Goal: Task Accomplishment & Management: Use online tool/utility

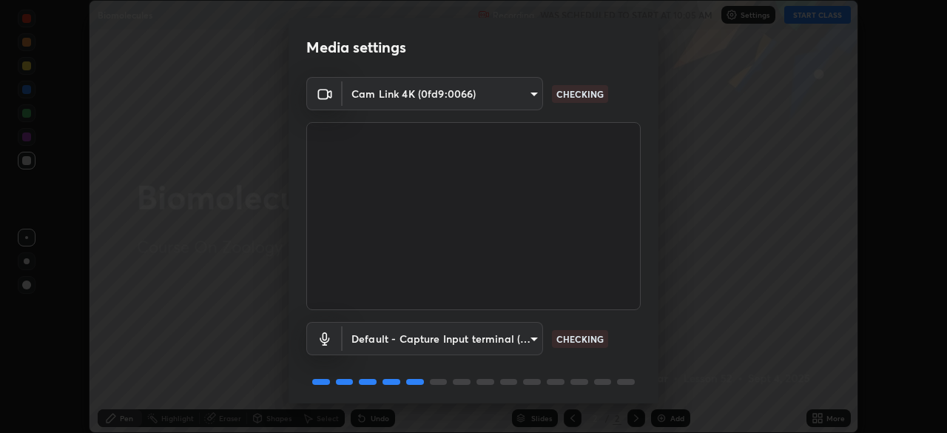
scroll to position [53, 0]
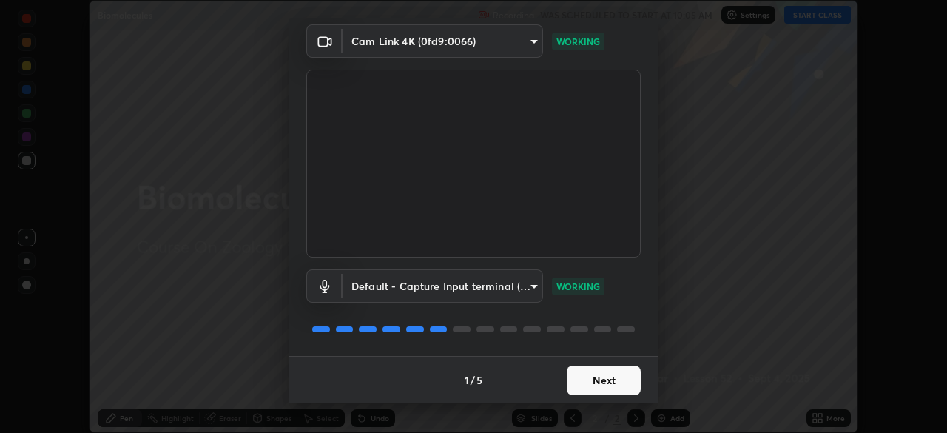
click at [616, 375] on button "Next" at bounding box center [604, 381] width 74 height 30
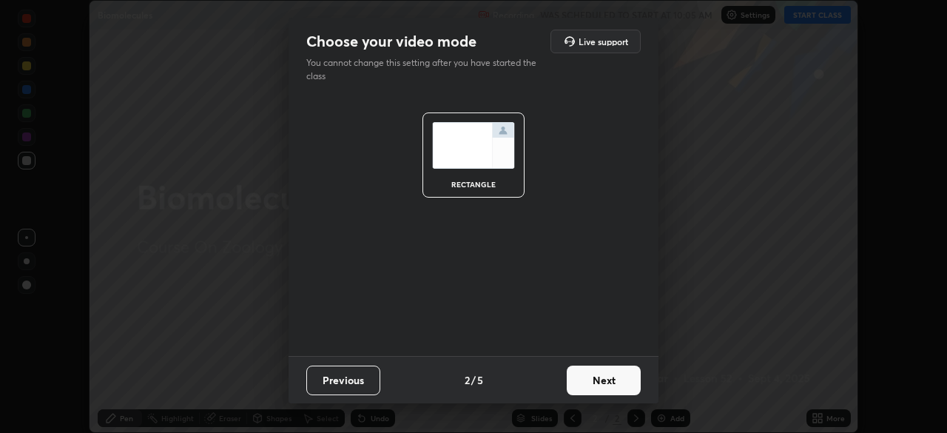
scroll to position [0, 0]
click at [610, 377] on button "Next" at bounding box center [604, 381] width 74 height 30
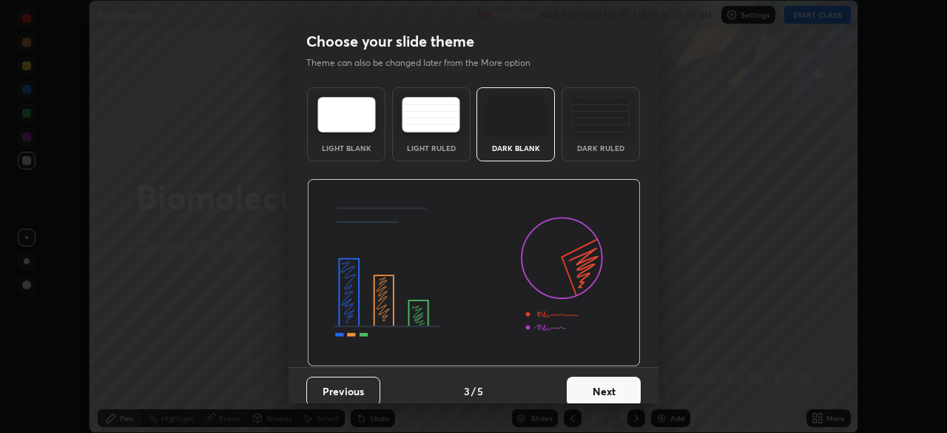
click at [609, 378] on button "Next" at bounding box center [604, 392] width 74 height 30
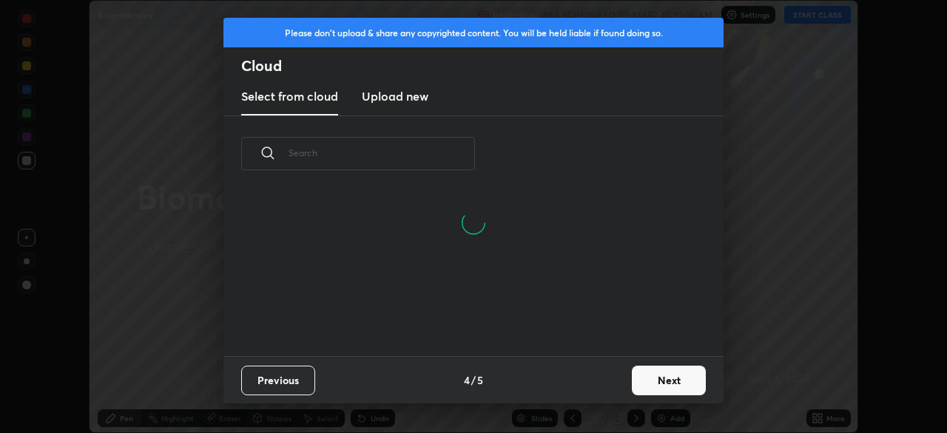
click at [410, 158] on input "text" at bounding box center [382, 152] width 186 height 63
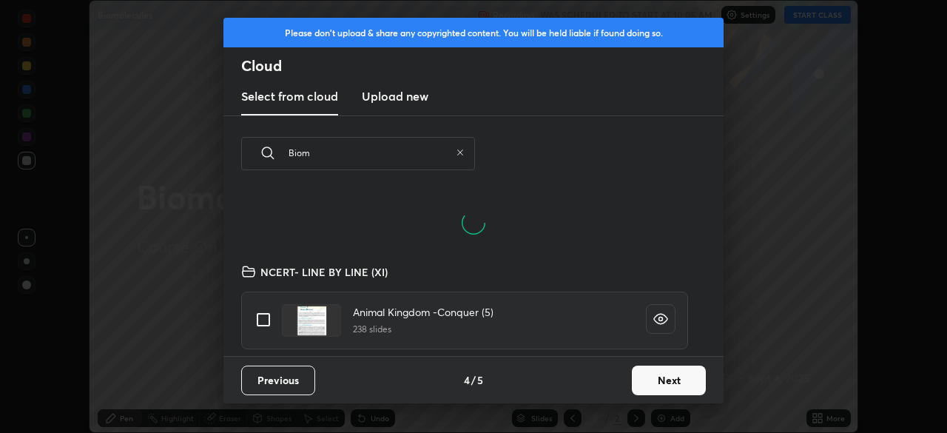
scroll to position [164, 475]
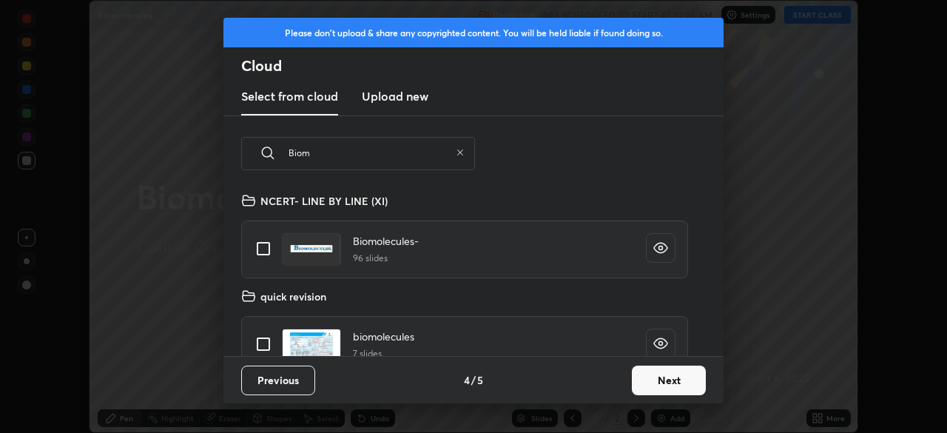
type input "Biom"
click at [263, 246] on input "grid" at bounding box center [263, 248] width 31 height 31
checkbox input "true"
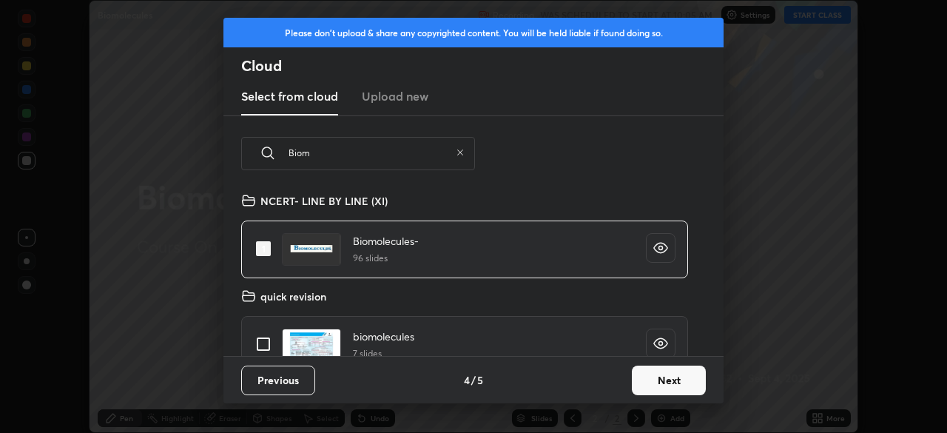
click at [673, 379] on button "Next" at bounding box center [669, 381] width 74 height 30
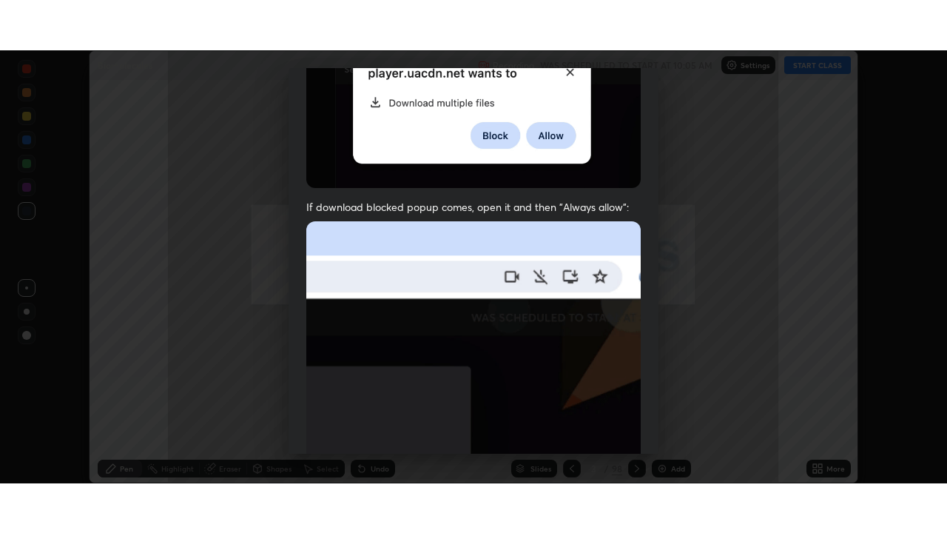
scroll to position [354, 0]
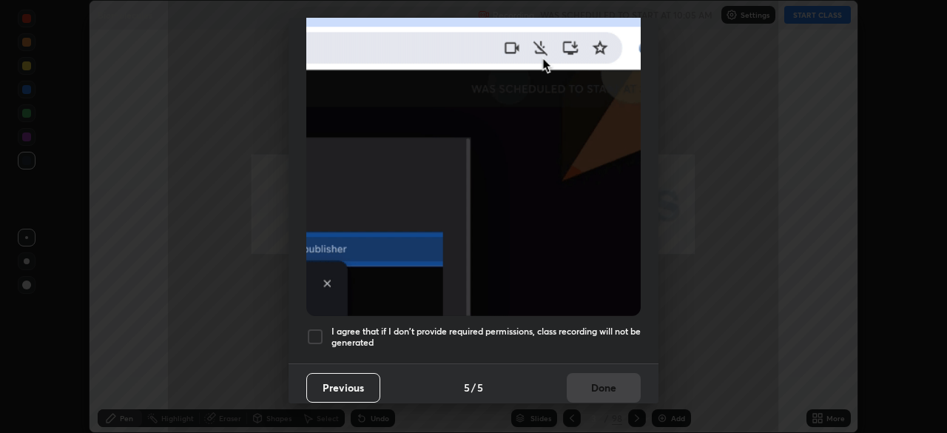
click at [315, 328] on div at bounding box center [315, 337] width 18 height 18
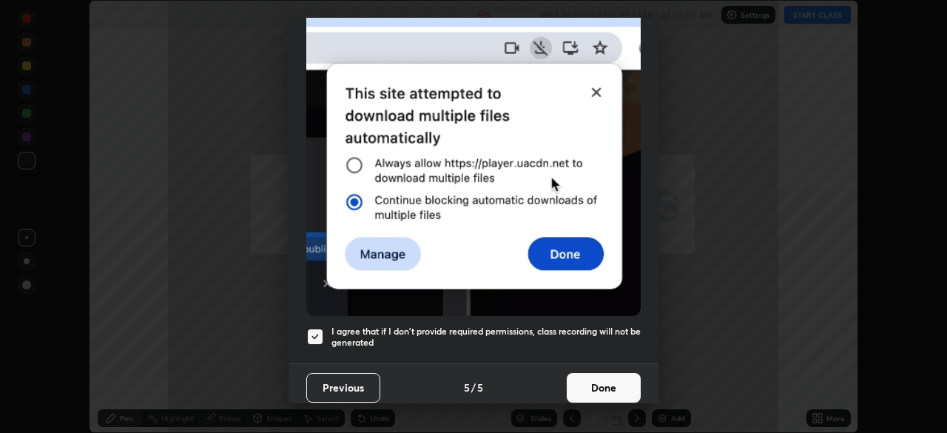
click at [603, 385] on button "Done" at bounding box center [604, 388] width 74 height 30
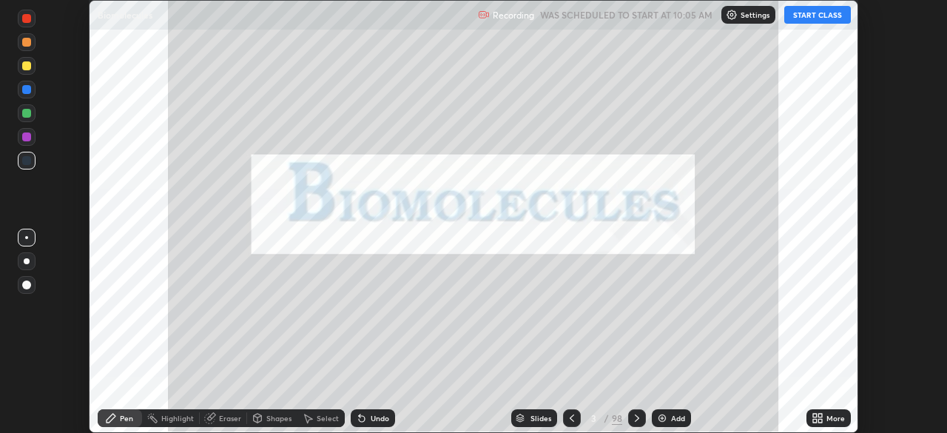
click at [822, 417] on icon at bounding box center [818, 418] width 12 height 12
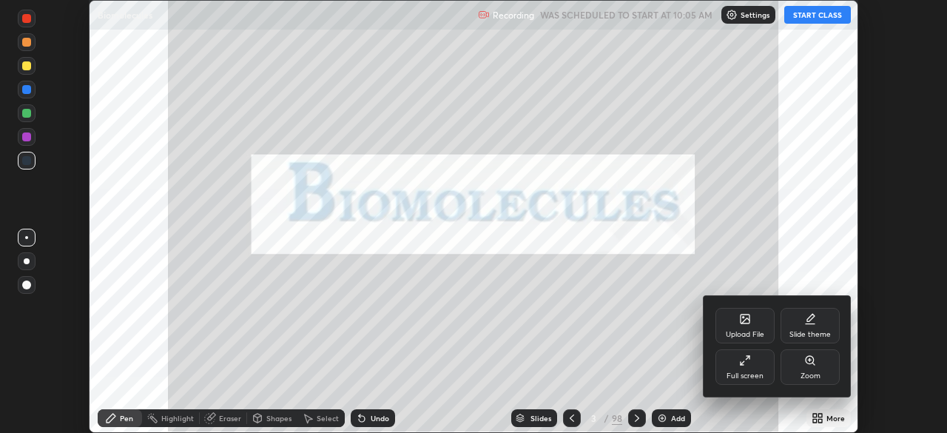
click at [750, 369] on div "Full screen" at bounding box center [745, 367] width 59 height 36
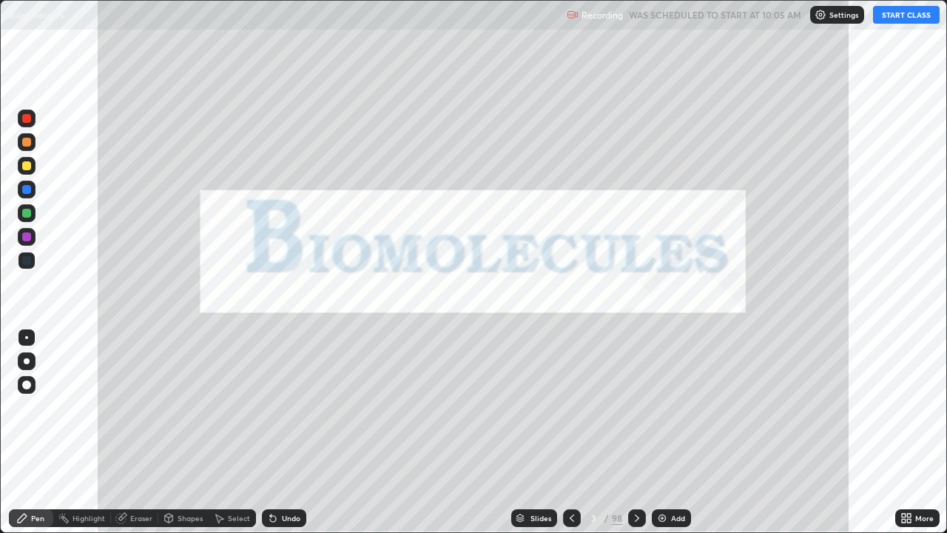
scroll to position [533, 947]
click at [911, 16] on button "START CLASS" at bounding box center [906, 15] width 67 height 18
click at [531, 432] on div "Slides" at bounding box center [541, 517] width 21 height 7
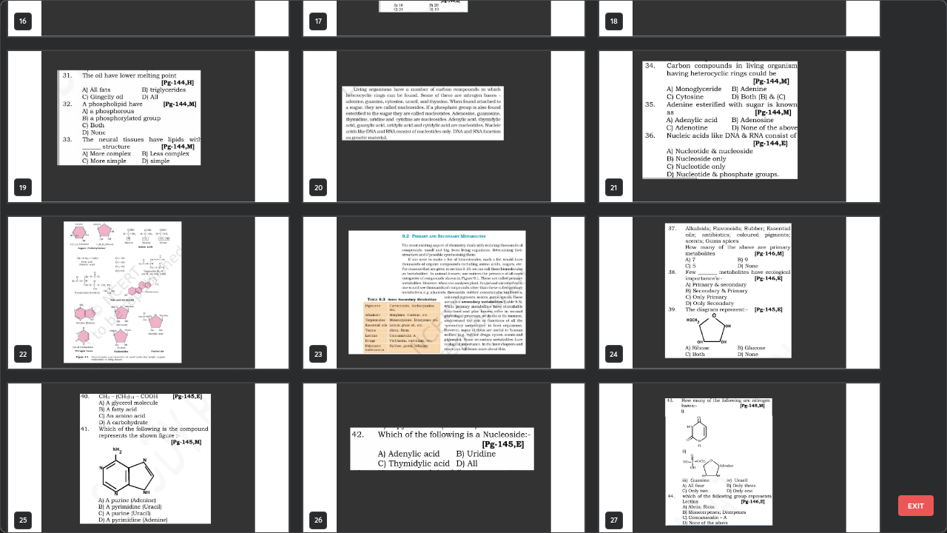
scroll to position [943, 0]
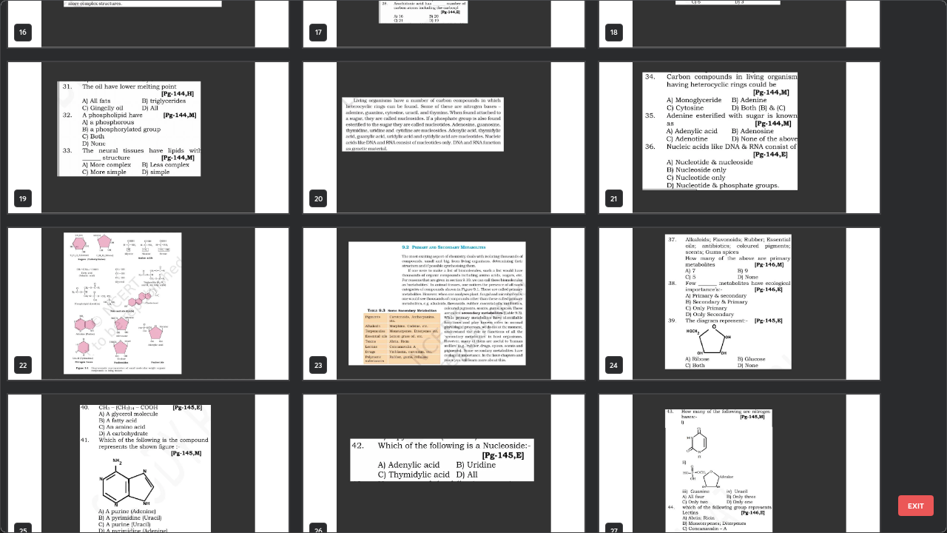
click at [437, 184] on img "grid" at bounding box center [443, 138] width 280 height 152
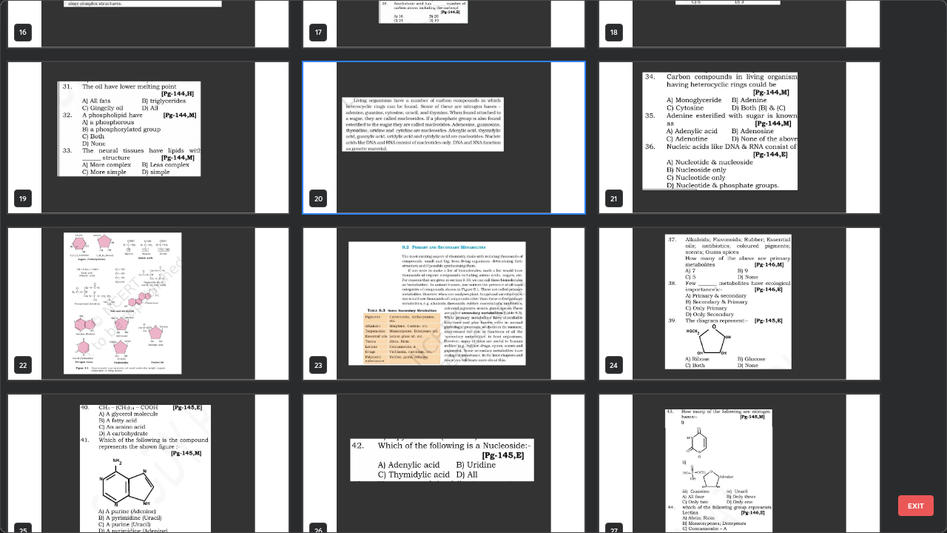
click at [438, 186] on img "grid" at bounding box center [443, 138] width 280 height 152
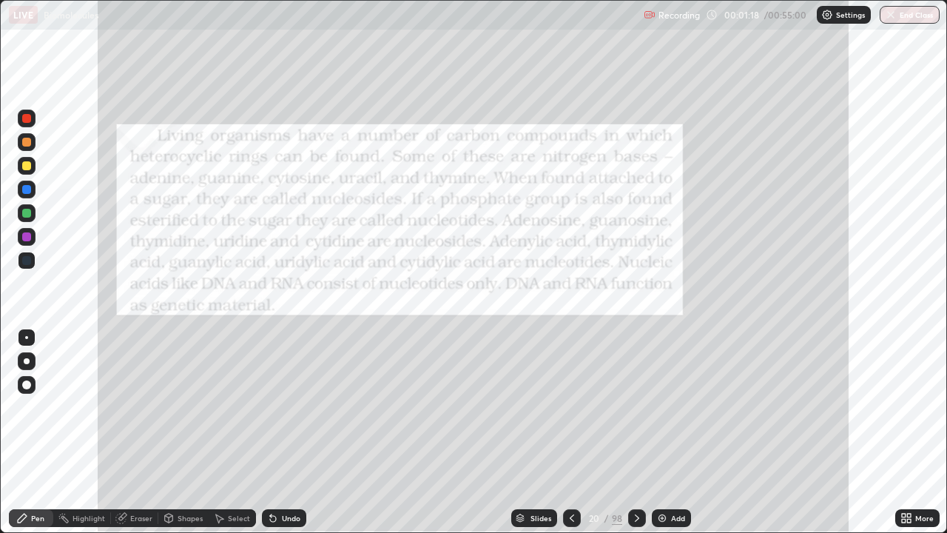
click at [573, 432] on icon at bounding box center [572, 518] width 12 height 12
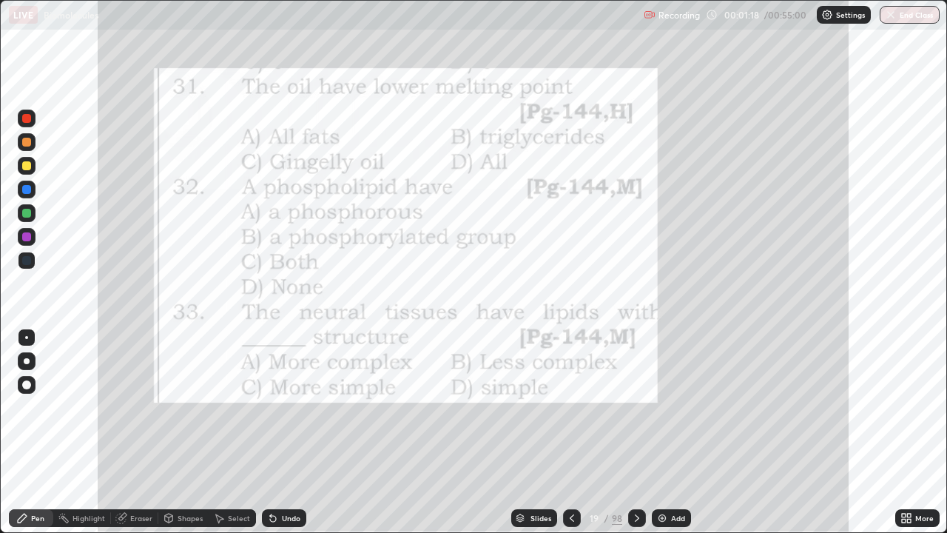
click at [671, 432] on div "Add" at bounding box center [678, 517] width 14 height 7
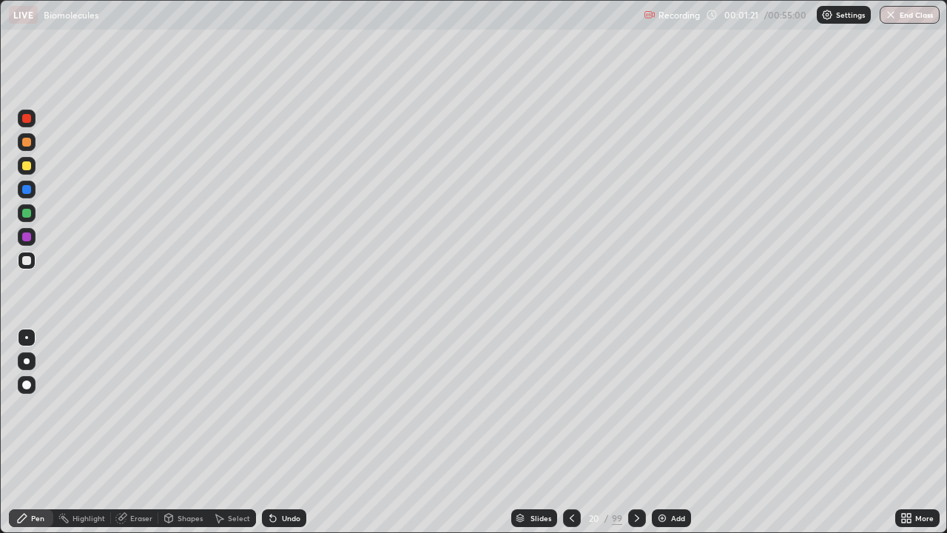
click at [30, 166] on div at bounding box center [26, 165] width 9 height 9
click at [29, 263] on div at bounding box center [26, 260] width 9 height 9
click at [27, 166] on div at bounding box center [26, 165] width 9 height 9
click at [29, 260] on div at bounding box center [26, 260] width 9 height 9
click at [30, 172] on div at bounding box center [27, 166] width 18 height 18
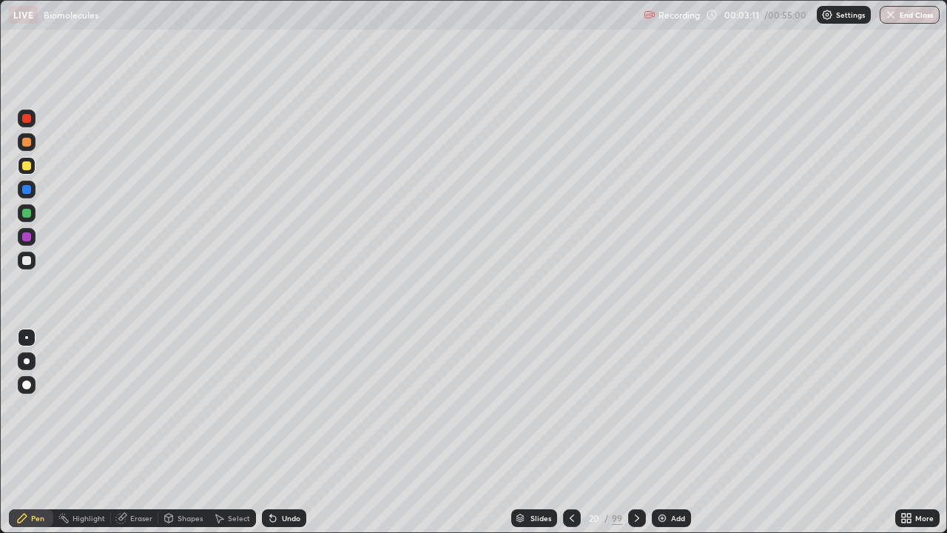
click at [27, 214] on div at bounding box center [26, 213] width 9 height 9
click at [30, 169] on div at bounding box center [26, 165] width 9 height 9
click at [28, 214] on div at bounding box center [26, 213] width 9 height 9
click at [33, 260] on div at bounding box center [27, 261] width 18 height 18
click at [29, 142] on div at bounding box center [26, 142] width 9 height 9
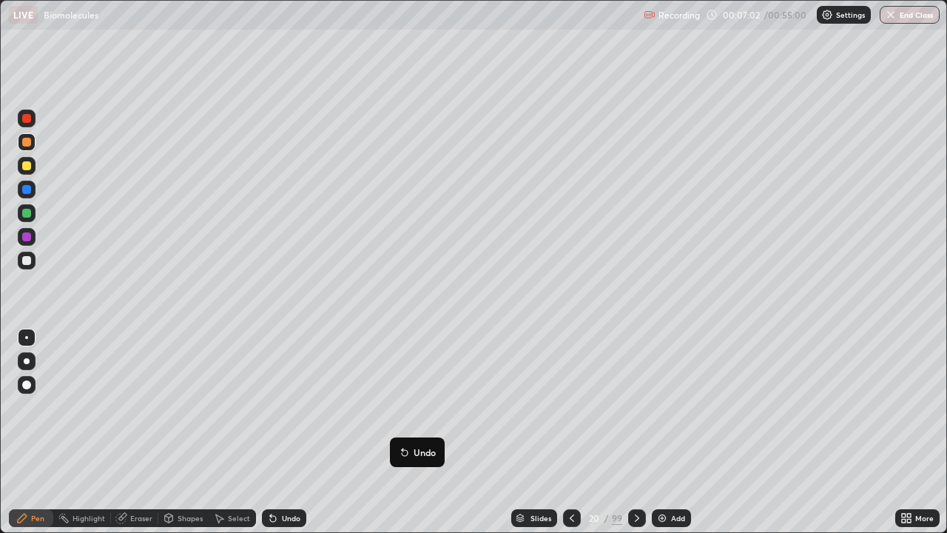
click at [468, 432] on div "Slides 20 / 99 Add" at bounding box center [600, 518] width 589 height 30
click at [669, 432] on div "Add" at bounding box center [671, 518] width 39 height 18
click at [30, 169] on div at bounding box center [27, 166] width 18 height 18
click at [281, 432] on div "Undo" at bounding box center [284, 518] width 44 height 18
click at [33, 260] on div at bounding box center [27, 261] width 18 height 18
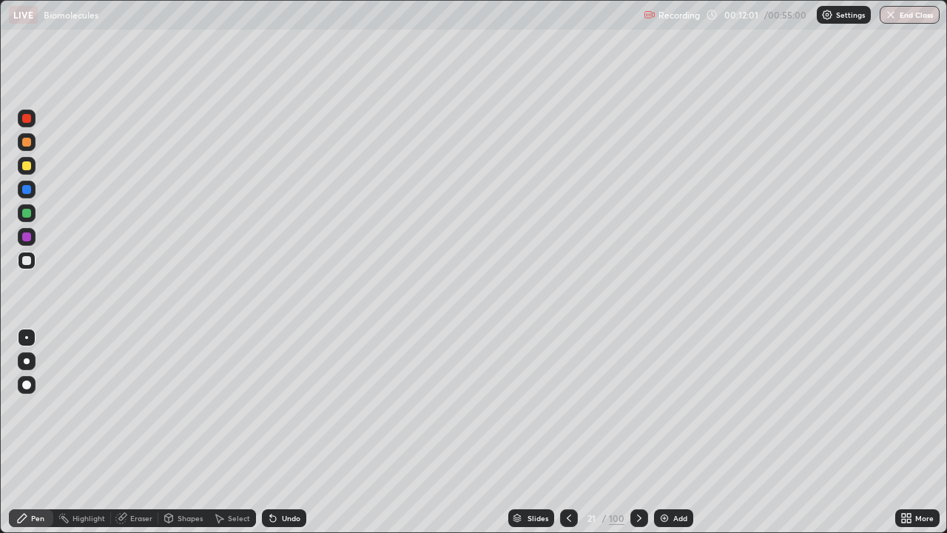
click at [29, 216] on div at bounding box center [26, 213] width 9 height 9
click at [28, 142] on div at bounding box center [26, 142] width 9 height 9
click at [27, 261] on div at bounding box center [26, 260] width 9 height 9
click at [30, 217] on div at bounding box center [27, 213] width 18 height 18
click at [33, 169] on div at bounding box center [27, 166] width 18 height 18
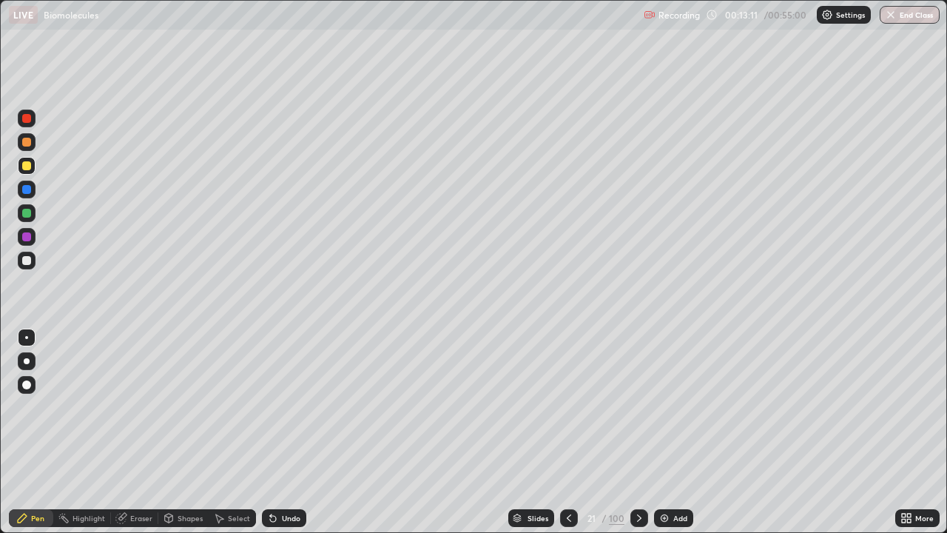
click at [27, 263] on div at bounding box center [26, 260] width 9 height 9
click at [32, 215] on div at bounding box center [27, 213] width 18 height 18
click at [28, 162] on div at bounding box center [26, 165] width 9 height 9
click at [29, 144] on div at bounding box center [26, 142] width 9 height 9
click at [28, 262] on div at bounding box center [26, 260] width 9 height 9
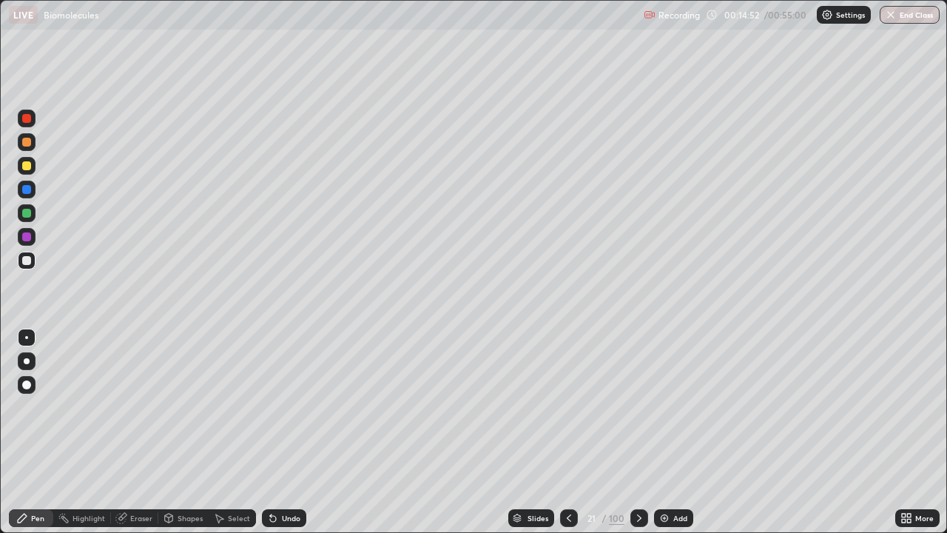
click at [143, 432] on div "Eraser" at bounding box center [141, 517] width 22 height 7
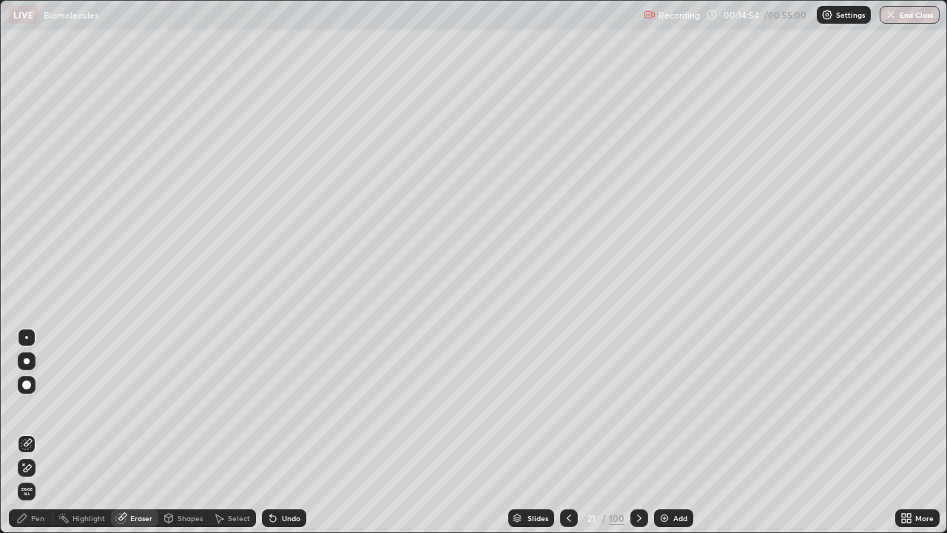
click at [38, 432] on div "Pen" at bounding box center [37, 517] width 13 height 7
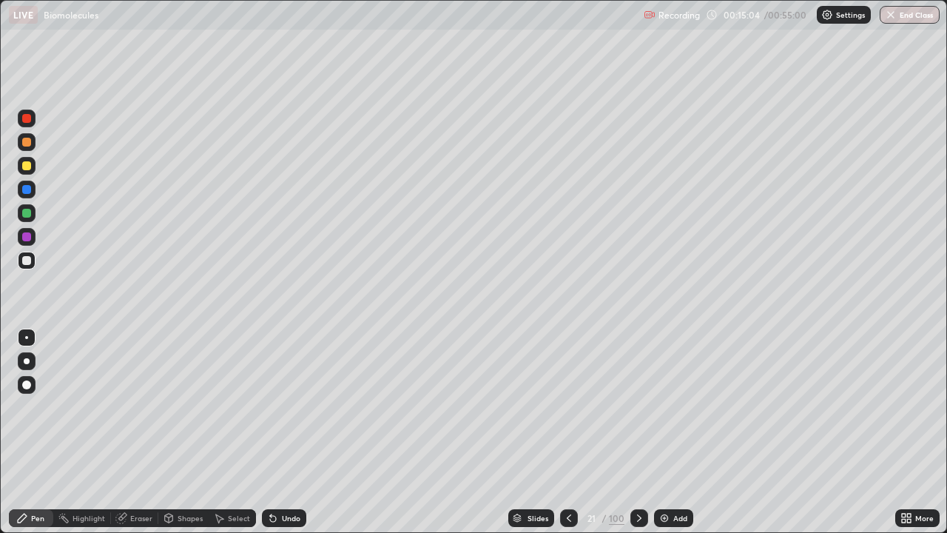
click at [27, 166] on div at bounding box center [26, 165] width 9 height 9
click at [231, 432] on div "Select" at bounding box center [239, 517] width 22 height 7
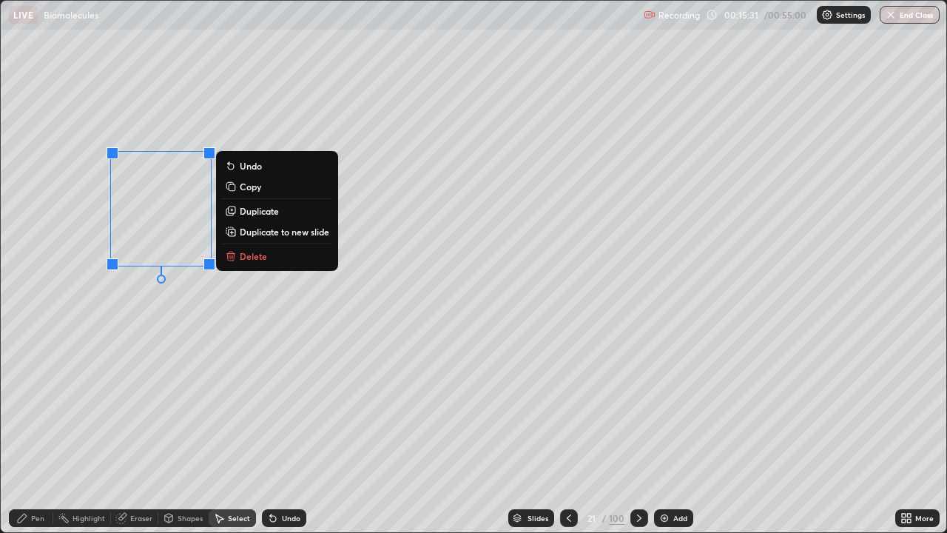
click at [255, 210] on p "Duplicate" at bounding box center [259, 211] width 39 height 12
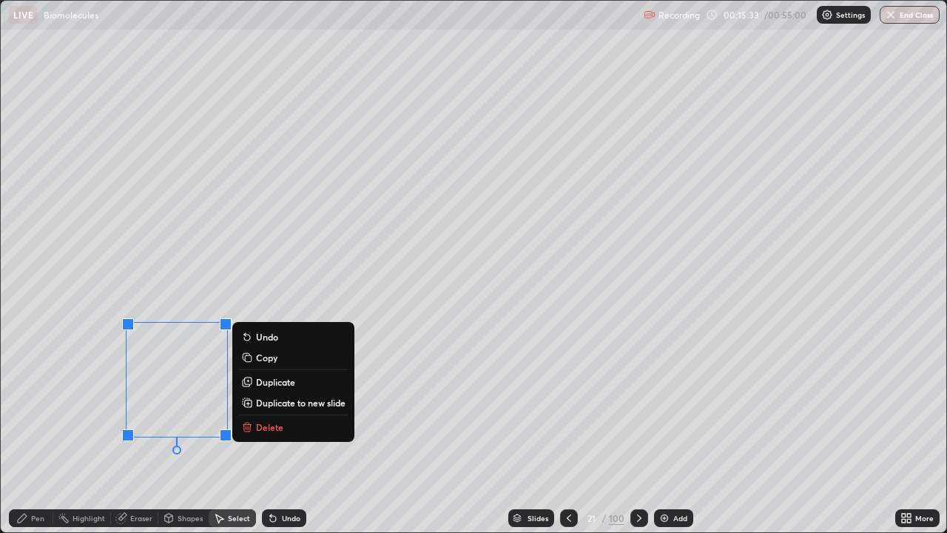
click at [278, 403] on p "Duplicate to new slide" at bounding box center [301, 403] width 90 height 12
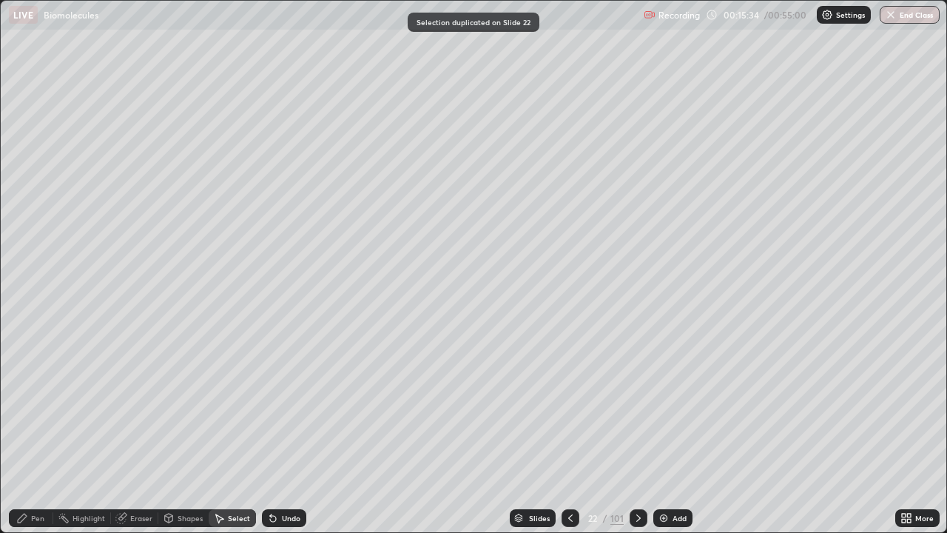
click at [93, 432] on div "0 ° Undo Copy Duplicate Duplicate to new slide Delete" at bounding box center [474, 266] width 946 height 531
click at [44, 432] on div "Pen" at bounding box center [31, 518] width 44 height 18
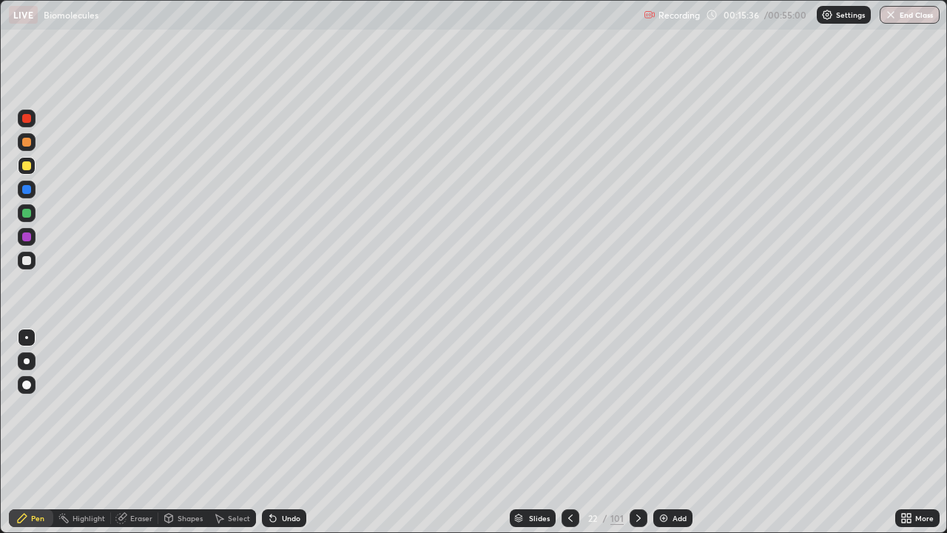
click at [25, 209] on div at bounding box center [26, 213] width 9 height 9
click at [284, 432] on div "Undo" at bounding box center [291, 517] width 18 height 7
click at [289, 432] on div "Undo" at bounding box center [291, 517] width 18 height 7
click at [291, 432] on div "Undo" at bounding box center [291, 517] width 18 height 7
click at [568, 432] on icon at bounding box center [571, 518] width 12 height 12
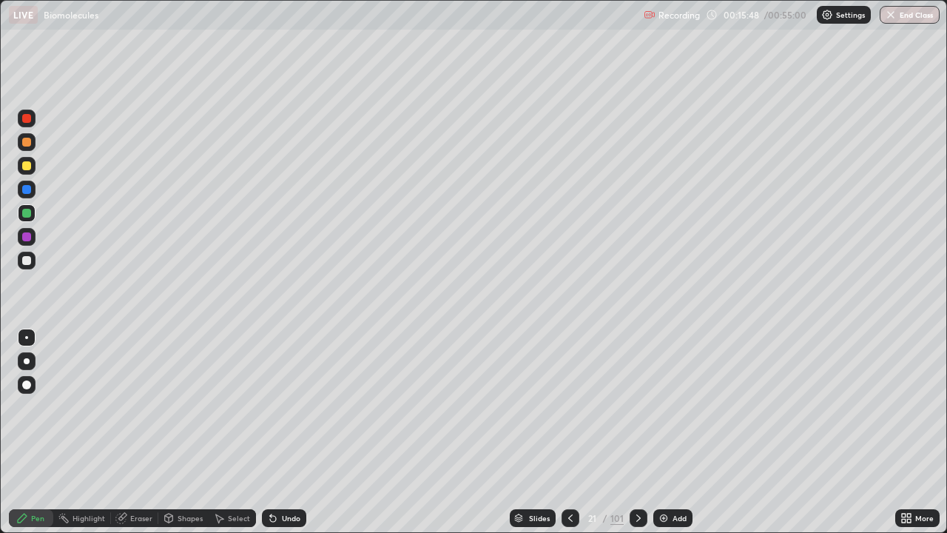
click at [25, 259] on div at bounding box center [26, 260] width 9 height 9
click at [27, 165] on div at bounding box center [26, 165] width 9 height 9
click at [30, 261] on div at bounding box center [26, 260] width 9 height 9
click at [28, 166] on div at bounding box center [26, 165] width 9 height 9
click at [33, 263] on div at bounding box center [27, 261] width 18 height 18
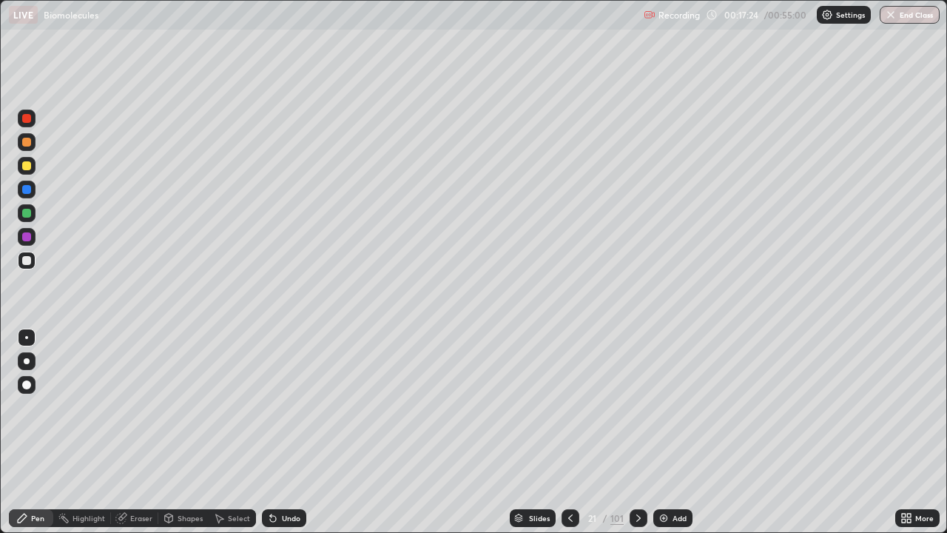
click at [29, 261] on div at bounding box center [26, 260] width 9 height 9
click at [30, 213] on div at bounding box center [26, 213] width 9 height 9
click at [27, 169] on div at bounding box center [26, 165] width 9 height 9
click at [28, 142] on div at bounding box center [26, 142] width 9 height 9
click at [285, 432] on div "Undo" at bounding box center [291, 517] width 18 height 7
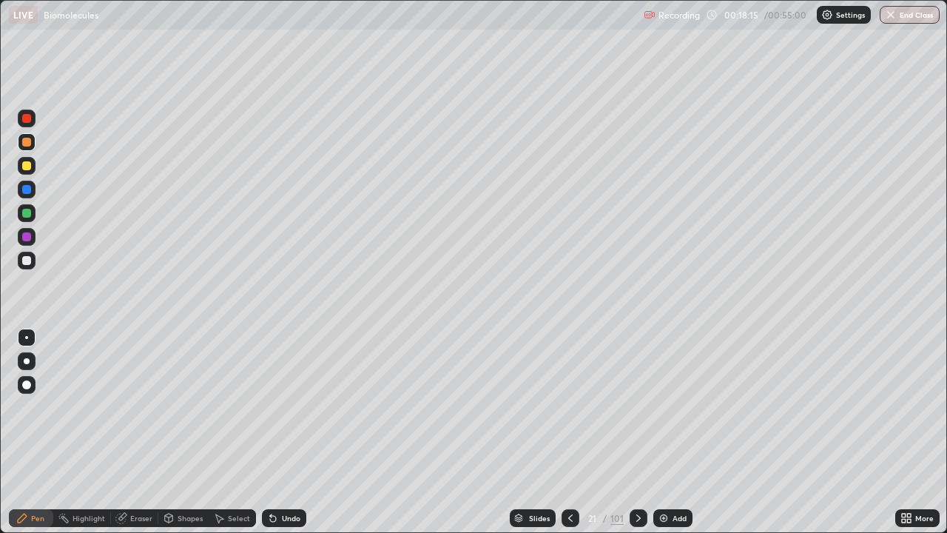
click at [286, 432] on div "Undo" at bounding box center [291, 517] width 18 height 7
click at [24, 145] on div at bounding box center [26, 142] width 9 height 9
click at [29, 211] on div at bounding box center [26, 213] width 9 height 9
click at [229, 432] on div "Select" at bounding box center [239, 517] width 22 height 7
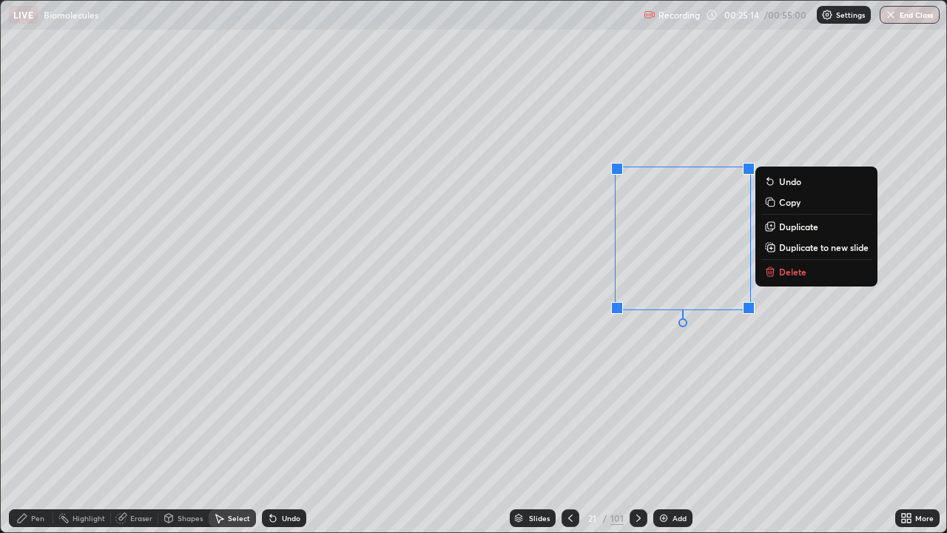
click at [527, 359] on div "0 ° Undo Copy Duplicate Duplicate to new slide Delete" at bounding box center [474, 266] width 946 height 531
click at [798, 227] on p "Duplicate" at bounding box center [798, 226] width 39 height 12
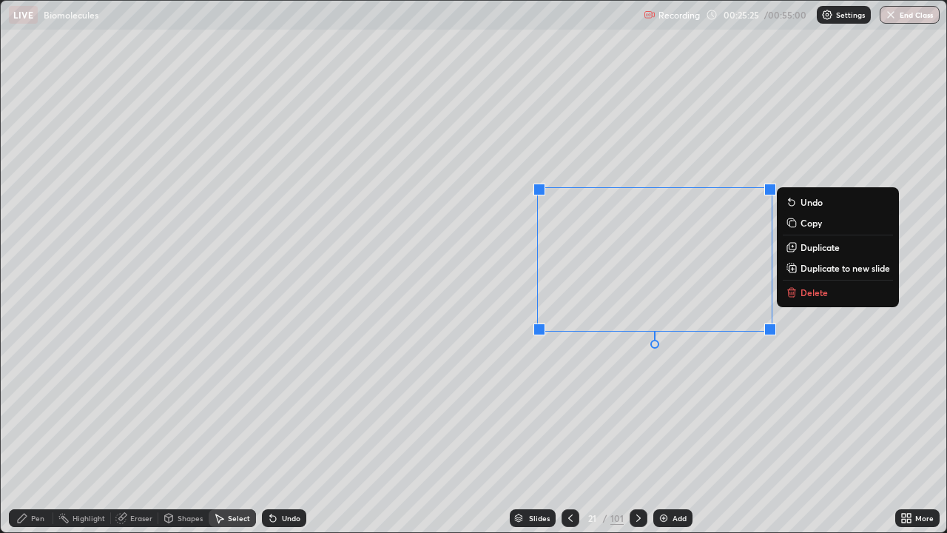
click at [812, 202] on p "Undo" at bounding box center [812, 202] width 22 height 12
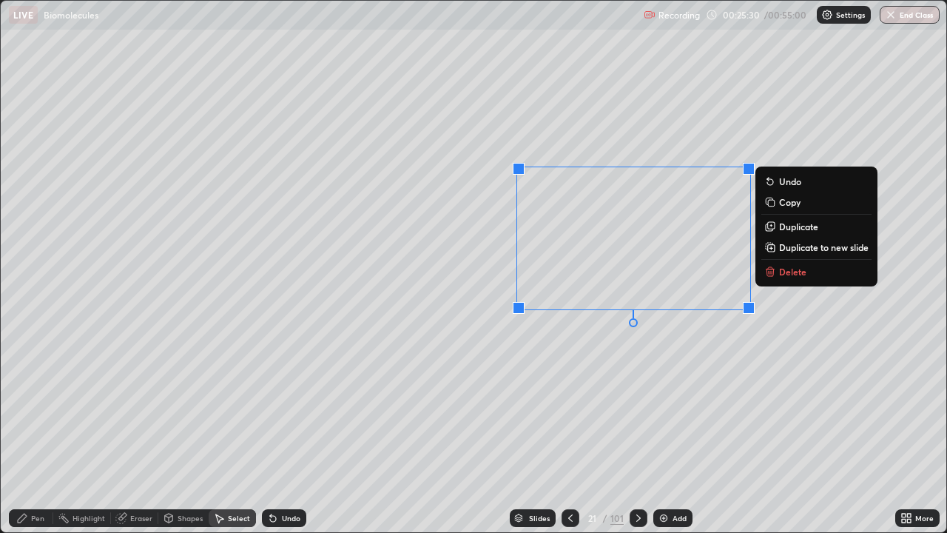
click at [795, 205] on p "Copy" at bounding box center [789, 202] width 21 height 12
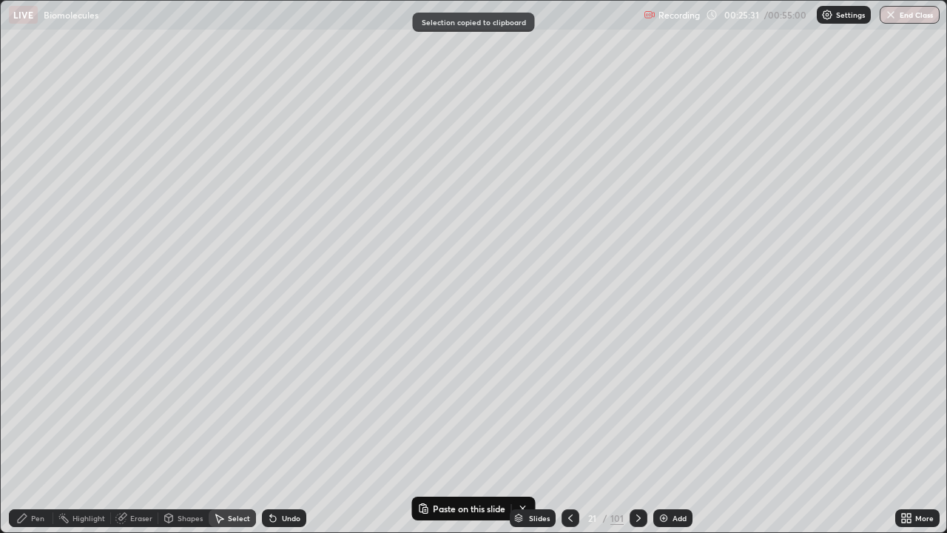
click at [635, 432] on icon at bounding box center [639, 518] width 12 height 12
click at [636, 432] on icon at bounding box center [639, 518] width 12 height 12
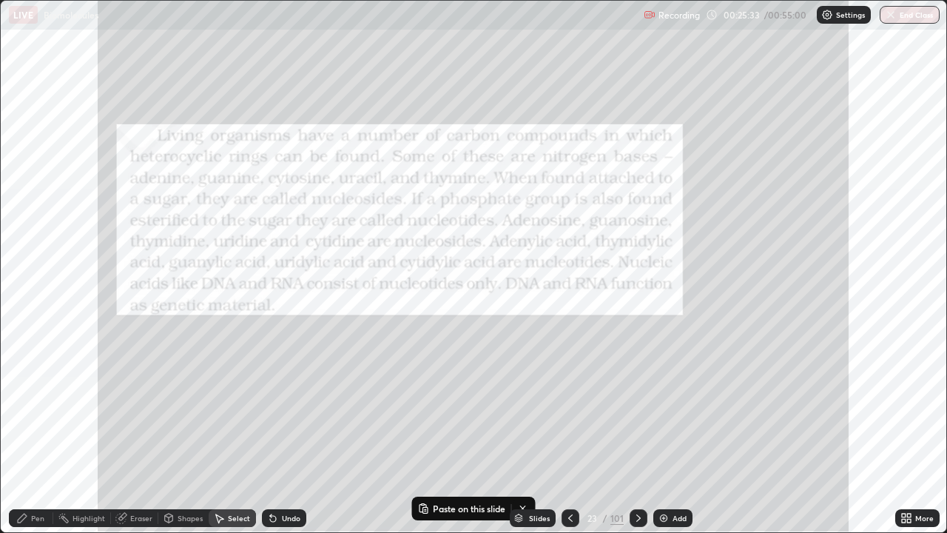
click at [568, 432] on icon at bounding box center [570, 517] width 4 height 7
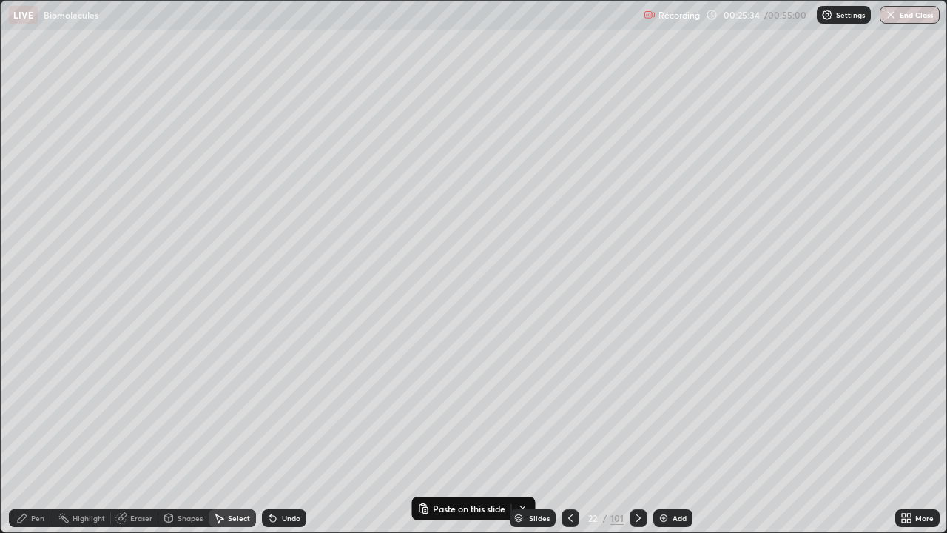
click at [565, 432] on div at bounding box center [571, 518] width 18 height 18
click at [636, 432] on icon at bounding box center [639, 518] width 12 height 12
click at [747, 195] on p "Paste here" at bounding box center [757, 194] width 44 height 12
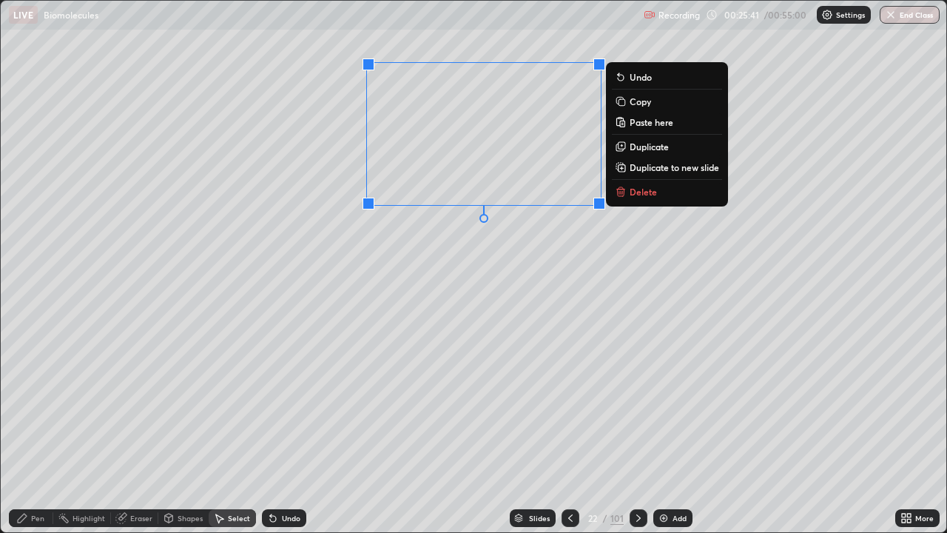
click at [660, 272] on div "0 ° Undo Copy Paste here Duplicate Duplicate to new slide Delete" at bounding box center [474, 266] width 946 height 531
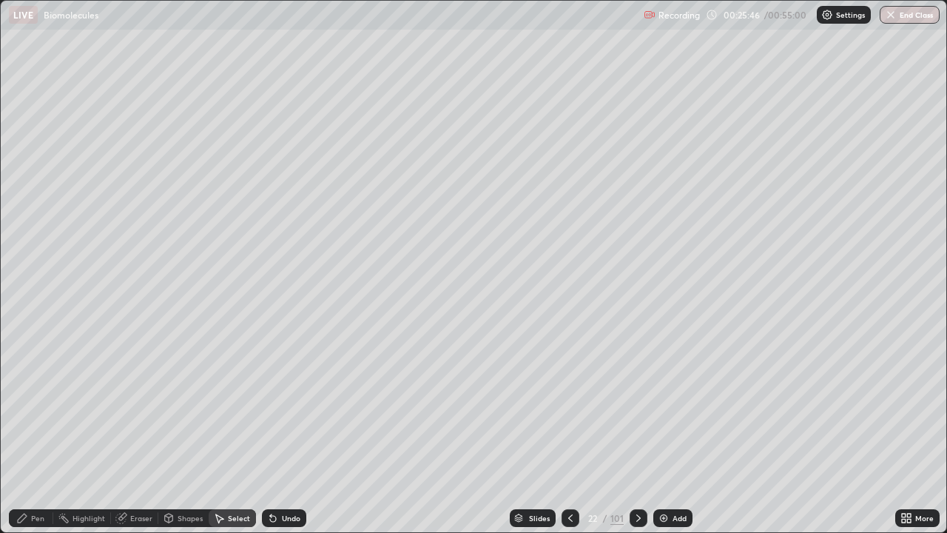
click at [35, 432] on div "Pen" at bounding box center [37, 517] width 13 height 7
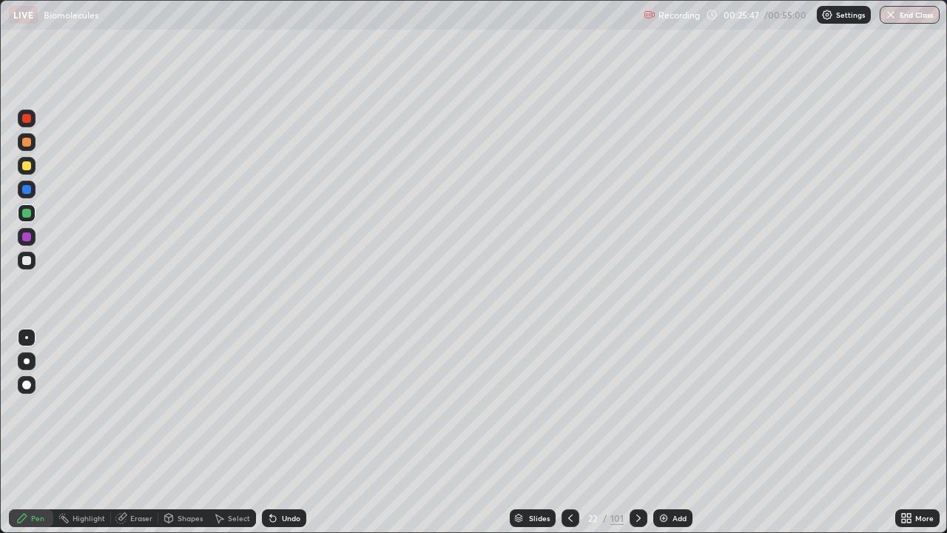
click at [29, 260] on div at bounding box center [26, 260] width 9 height 9
click at [30, 167] on div at bounding box center [26, 165] width 9 height 9
click at [29, 144] on div at bounding box center [26, 142] width 9 height 9
click at [295, 432] on div "Undo" at bounding box center [291, 517] width 18 height 7
click at [293, 432] on div "Undo" at bounding box center [291, 517] width 18 height 7
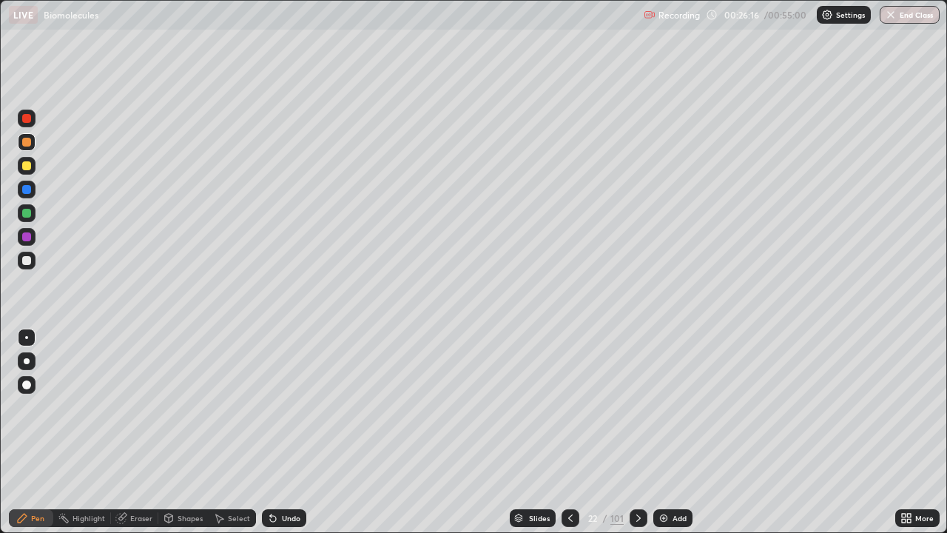
click at [286, 432] on div "Undo" at bounding box center [291, 517] width 18 height 7
click at [284, 432] on div "Undo" at bounding box center [291, 517] width 18 height 7
click at [30, 262] on div at bounding box center [26, 260] width 9 height 9
click at [27, 168] on div at bounding box center [26, 165] width 9 height 9
click at [296, 432] on div "Undo" at bounding box center [291, 517] width 18 height 7
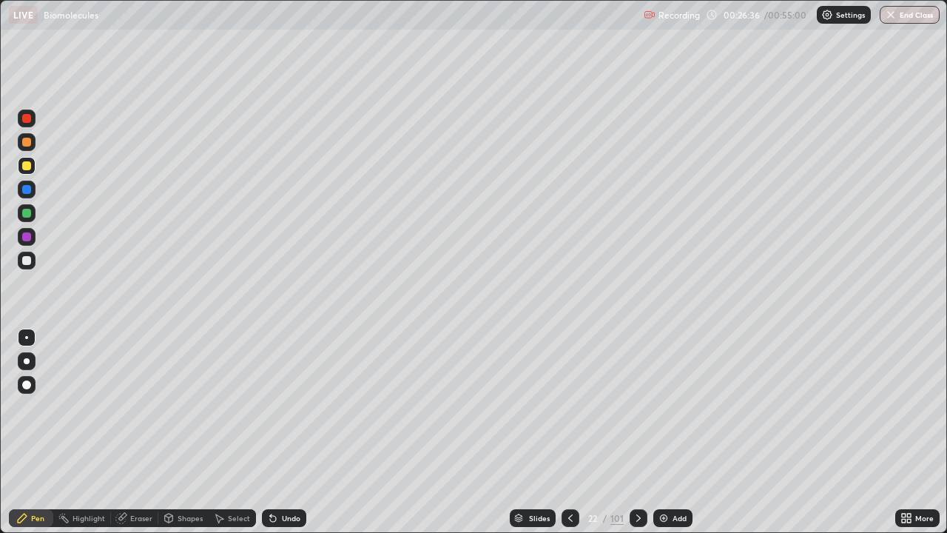
click at [242, 432] on div "Select" at bounding box center [239, 517] width 22 height 7
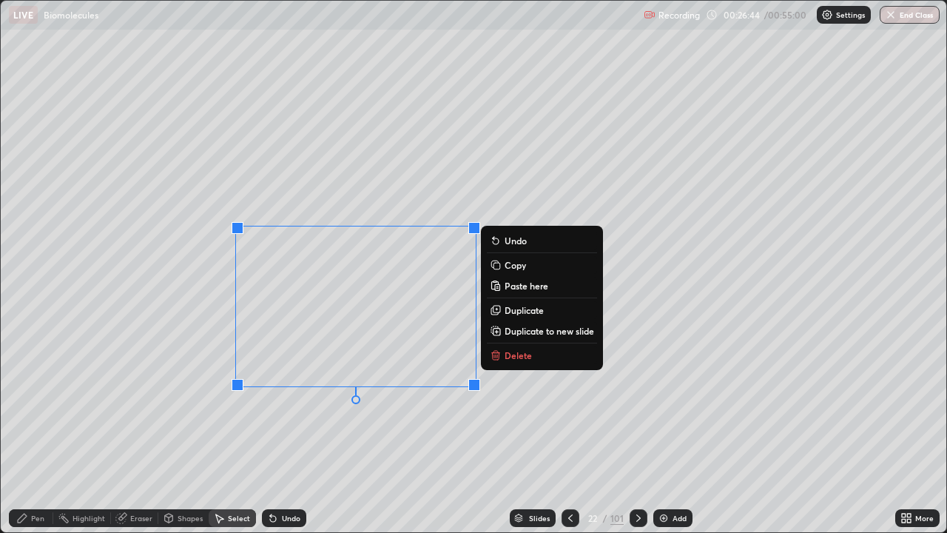
click at [522, 362] on button "Delete" at bounding box center [542, 355] width 110 height 18
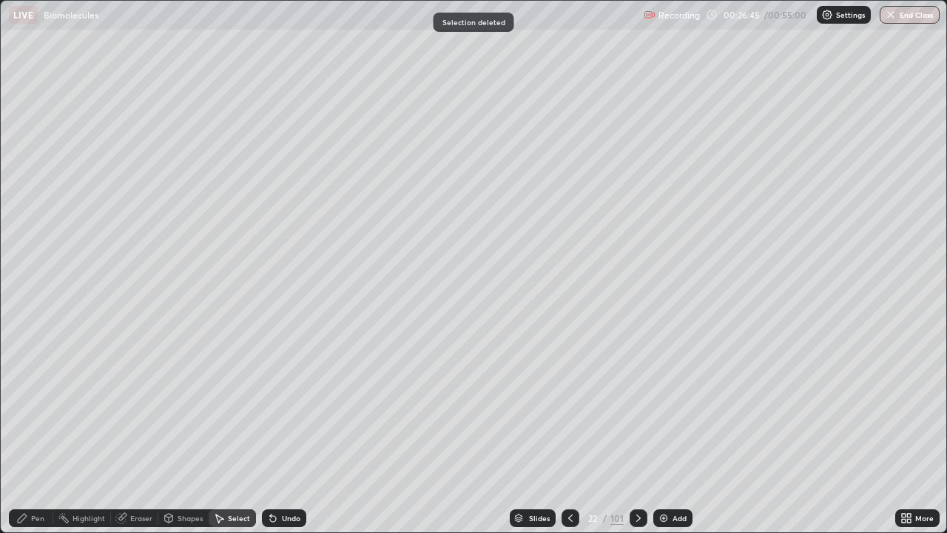
click at [286, 432] on div "Undo" at bounding box center [291, 517] width 18 height 7
click at [41, 432] on div "Pen" at bounding box center [37, 517] width 13 height 7
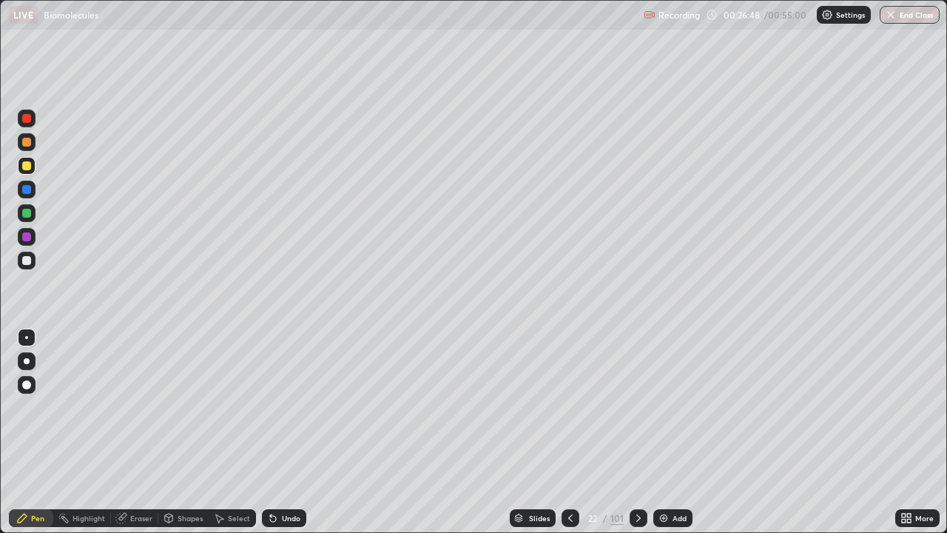
click at [30, 263] on div at bounding box center [26, 260] width 9 height 9
click at [27, 215] on div at bounding box center [26, 213] width 9 height 9
click at [137, 432] on div "Eraser" at bounding box center [141, 517] width 22 height 7
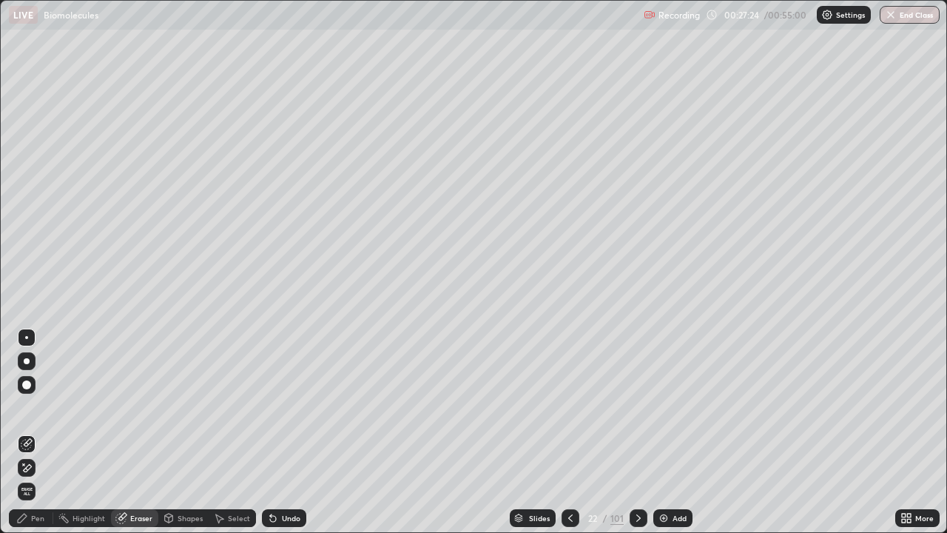
click at [38, 432] on div "Pen" at bounding box center [37, 517] width 13 height 7
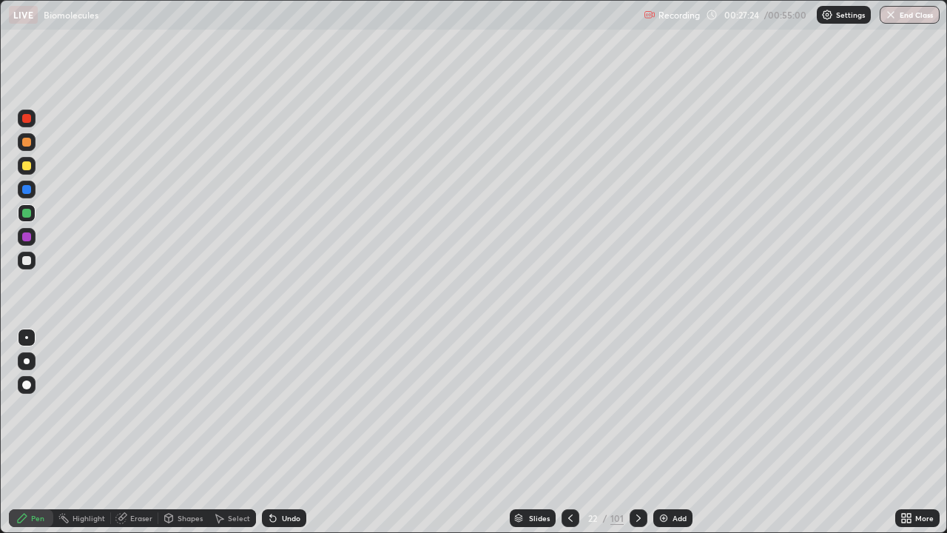
click at [27, 260] on div at bounding box center [26, 260] width 9 height 9
click at [126, 432] on div "Eraser" at bounding box center [134, 518] width 47 height 18
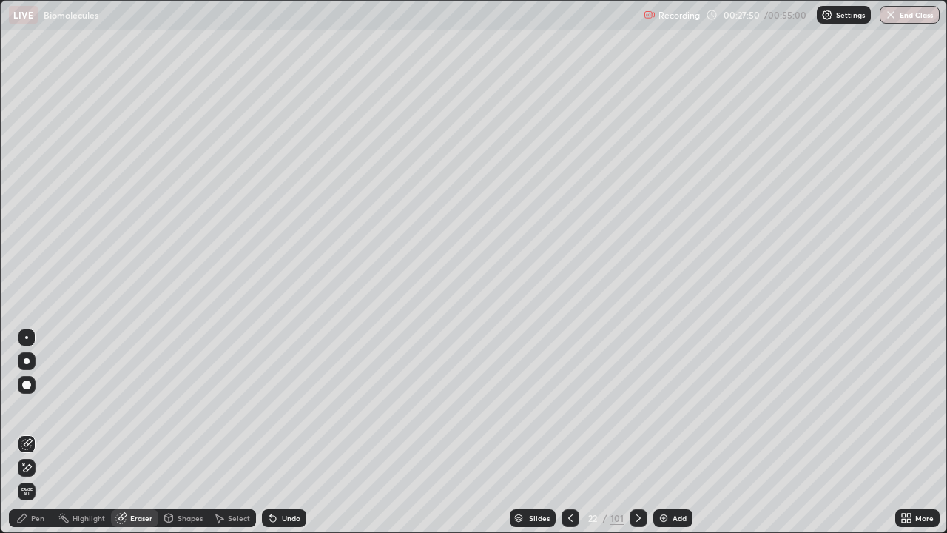
click at [31, 432] on div "Pen" at bounding box center [31, 518] width 44 height 18
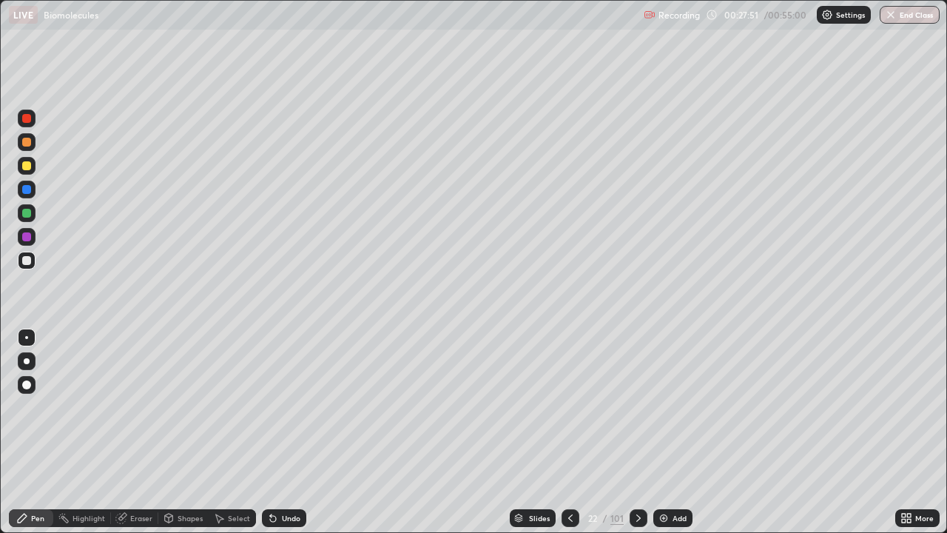
click at [29, 214] on div at bounding box center [26, 213] width 9 height 9
click at [32, 167] on div at bounding box center [27, 166] width 18 height 18
click at [136, 432] on div "Eraser" at bounding box center [141, 517] width 22 height 7
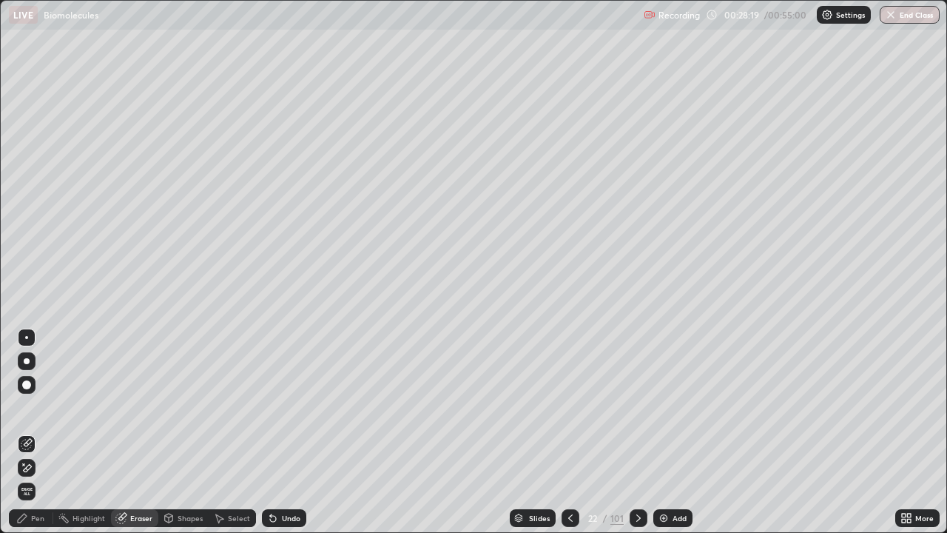
click at [99, 432] on div "Highlight" at bounding box center [89, 517] width 33 height 7
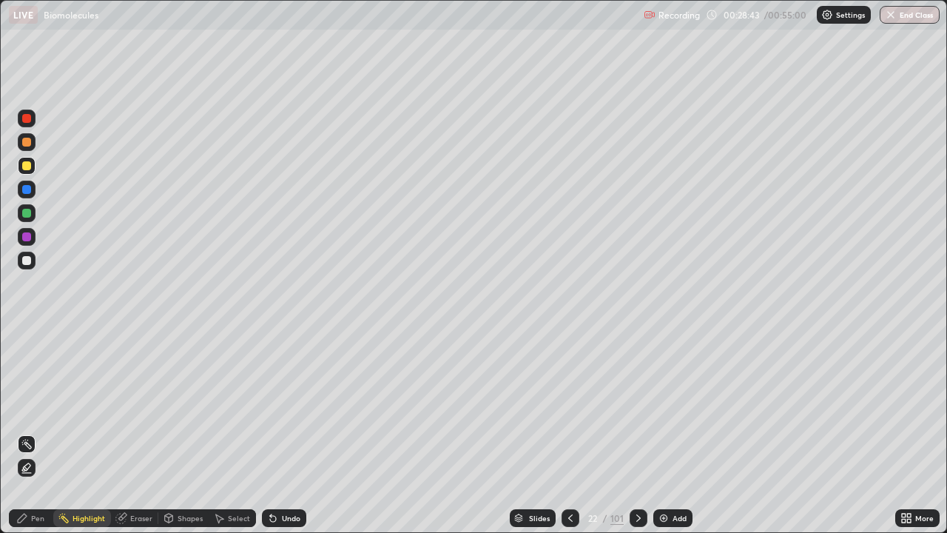
click at [135, 432] on div "Eraser" at bounding box center [141, 517] width 22 height 7
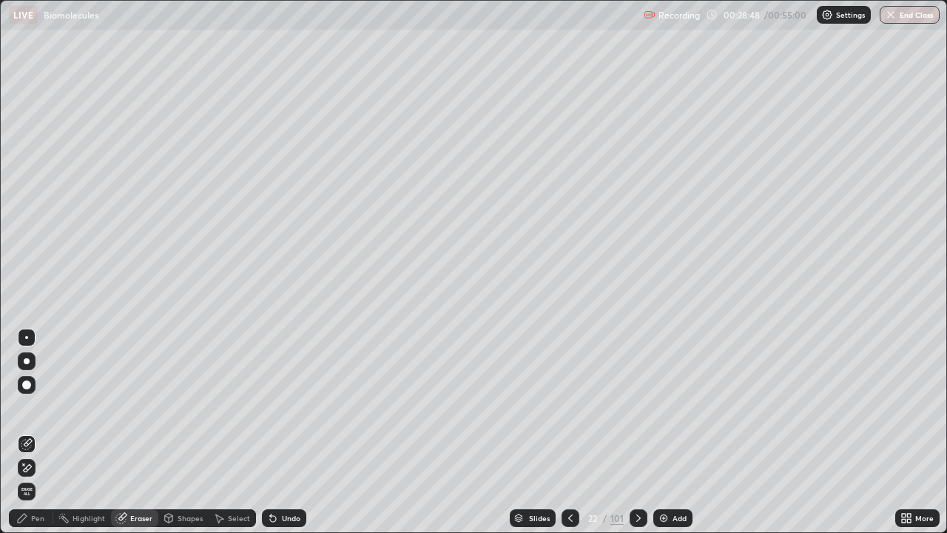
click at [47, 432] on div "Pen" at bounding box center [31, 518] width 44 height 18
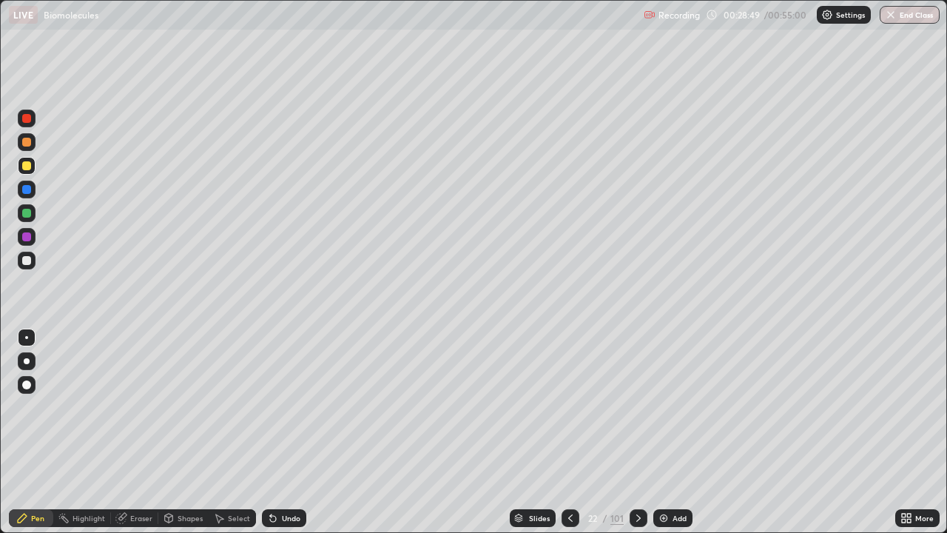
click at [34, 215] on div at bounding box center [27, 213] width 18 height 18
click at [27, 166] on div at bounding box center [26, 165] width 9 height 9
click at [33, 145] on div at bounding box center [27, 142] width 18 height 18
click at [26, 386] on div at bounding box center [26, 384] width 9 height 9
click at [27, 213] on div at bounding box center [26, 213] width 9 height 9
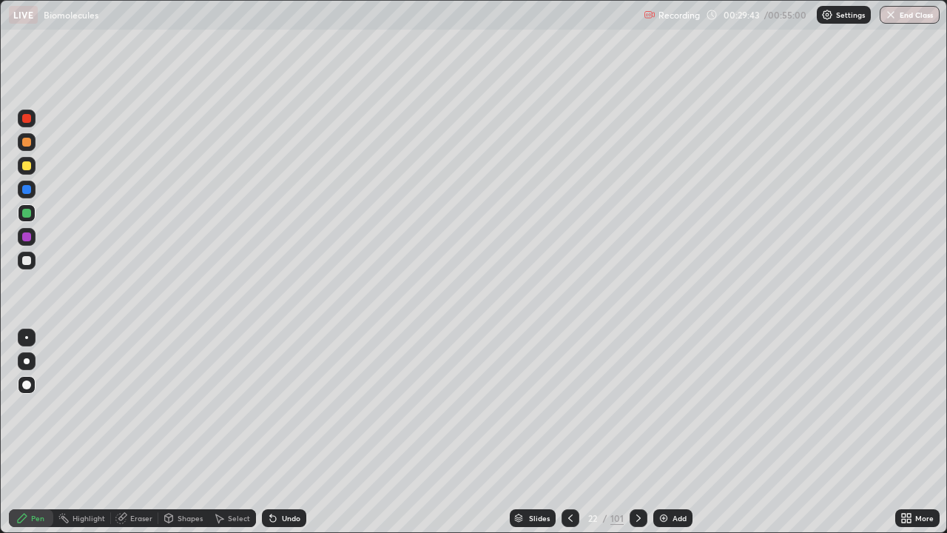
click at [27, 260] on div at bounding box center [26, 260] width 9 height 9
click at [33, 144] on div at bounding box center [27, 142] width 18 height 18
click at [27, 143] on div at bounding box center [26, 142] width 9 height 9
click at [29, 339] on div at bounding box center [27, 338] width 18 height 18
click at [124, 432] on icon at bounding box center [121, 519] width 10 height 10
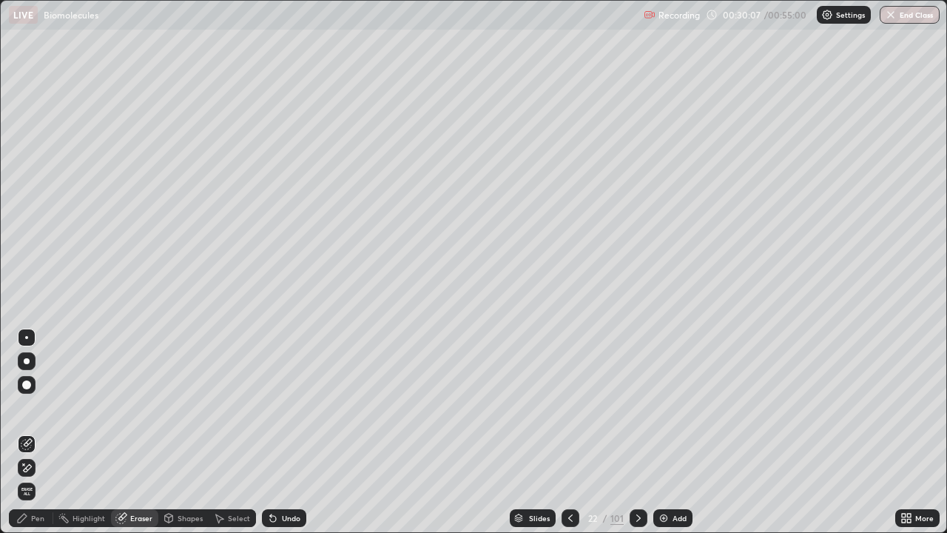
click at [42, 432] on div "Pen" at bounding box center [37, 517] width 13 height 7
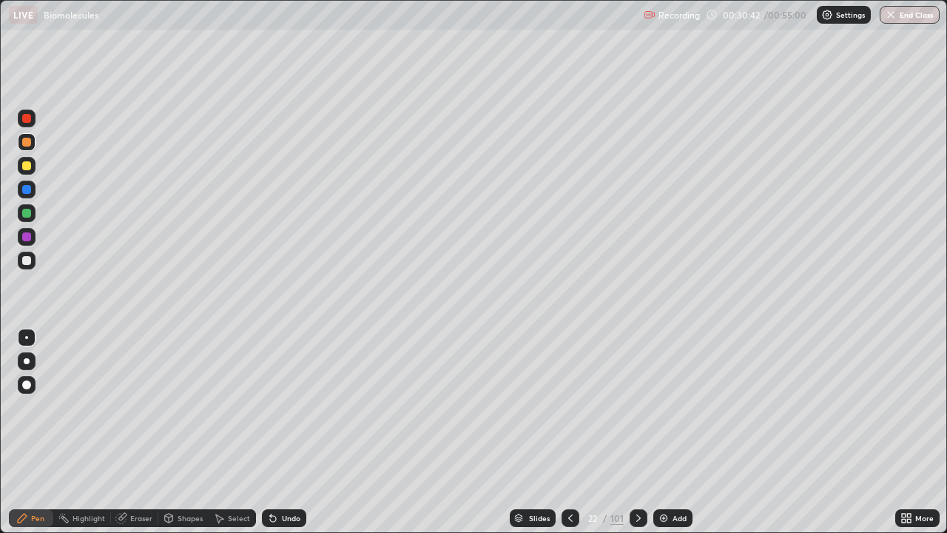
click at [26, 215] on div at bounding box center [26, 213] width 9 height 9
click at [28, 165] on div at bounding box center [26, 165] width 9 height 9
click at [27, 264] on div at bounding box center [26, 260] width 9 height 9
click at [88, 432] on div "Highlight" at bounding box center [89, 517] width 33 height 7
click at [138, 432] on div "Eraser" at bounding box center [141, 517] width 22 height 7
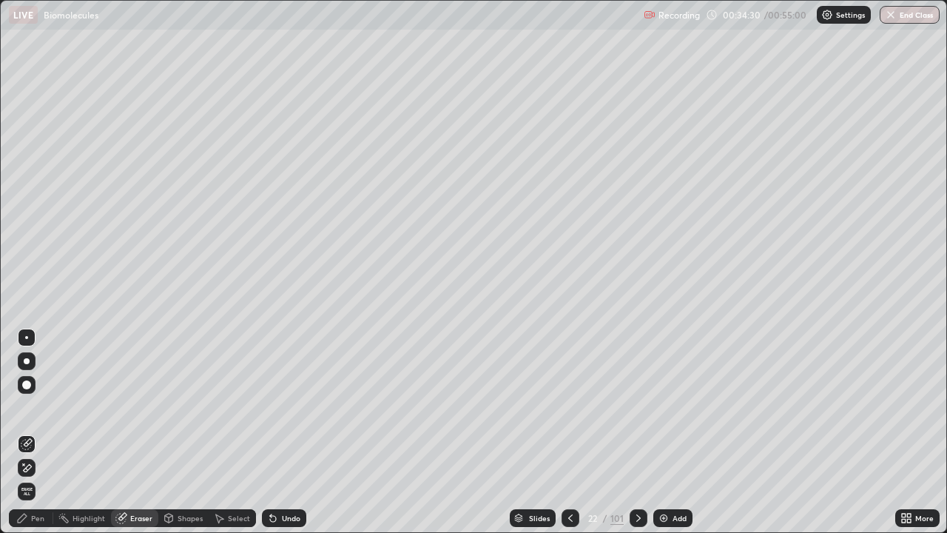
click at [226, 432] on div "Select" at bounding box center [232, 518] width 47 height 18
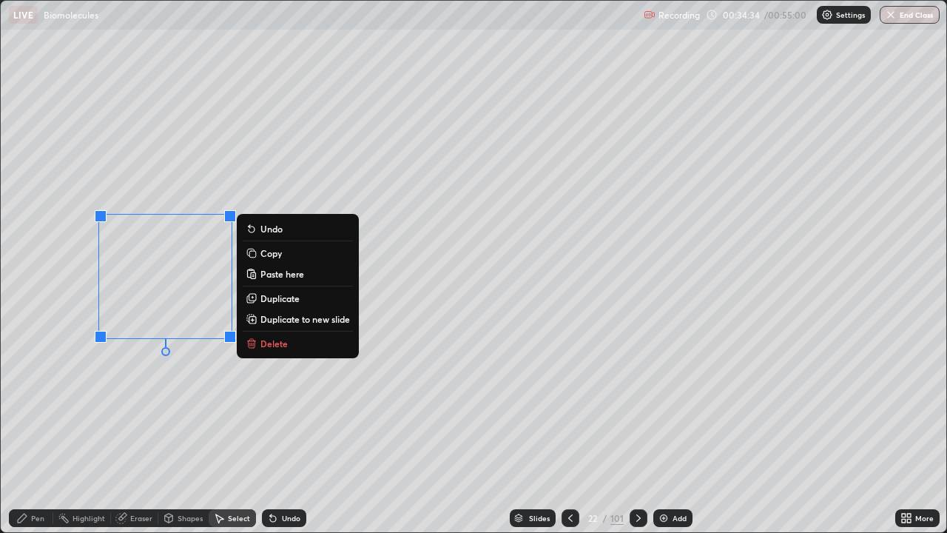
click at [134, 408] on div "0 ° Undo Copy Paste here Duplicate Duplicate to new slide Delete" at bounding box center [474, 266] width 946 height 531
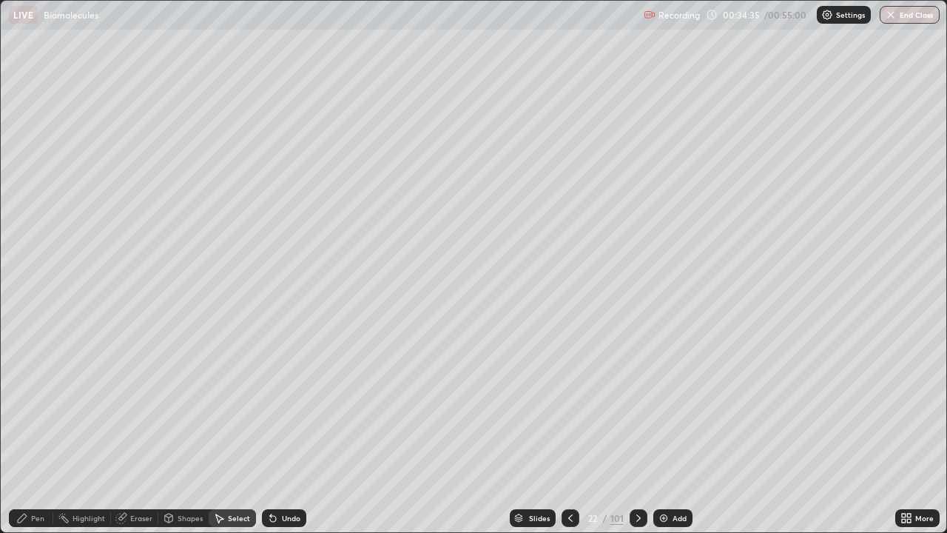
click at [41, 432] on div "Pen" at bounding box center [37, 517] width 13 height 7
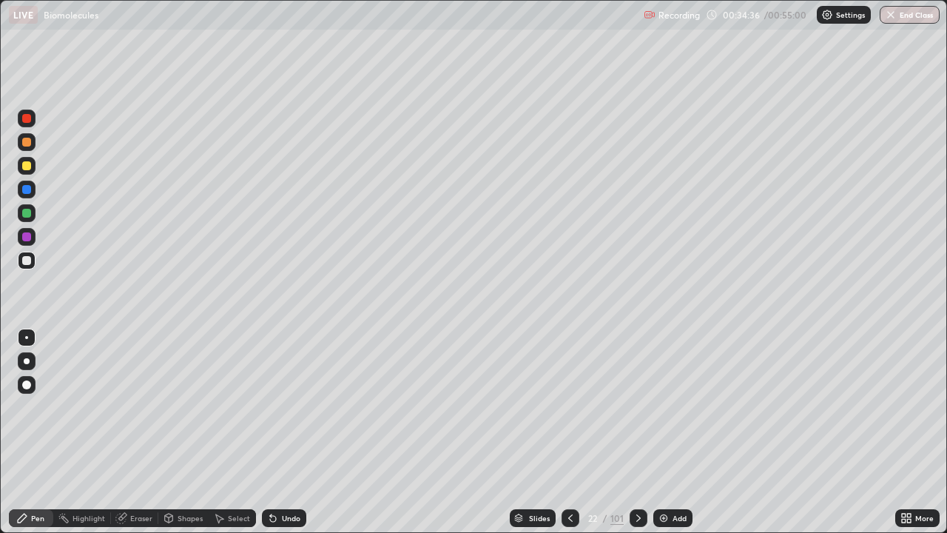
click at [29, 169] on div at bounding box center [26, 165] width 9 height 9
click at [24, 382] on div at bounding box center [26, 384] width 9 height 9
click at [27, 337] on div at bounding box center [26, 337] width 3 height 3
click at [282, 432] on div "Undo" at bounding box center [291, 517] width 18 height 7
click at [277, 432] on div "Undo" at bounding box center [284, 518] width 44 height 18
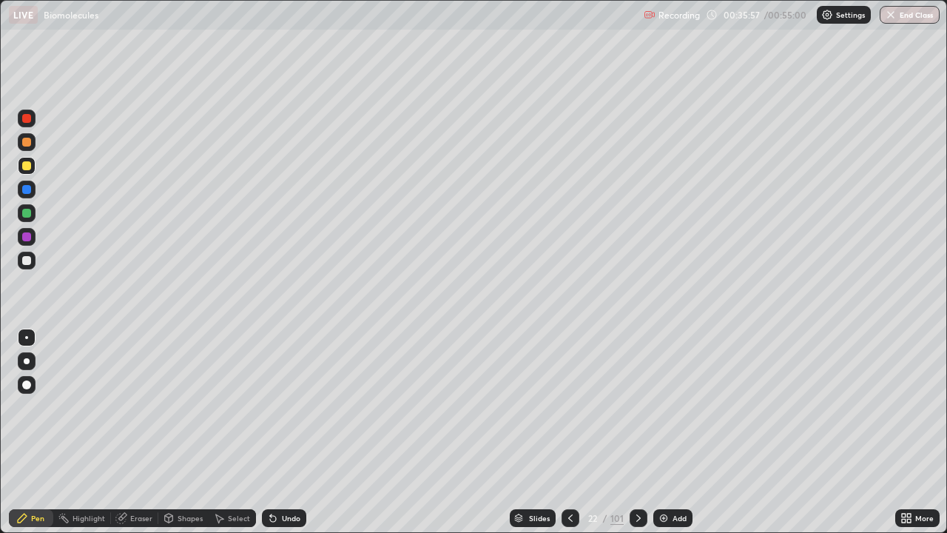
click at [278, 432] on div "Undo" at bounding box center [284, 518] width 44 height 18
click at [26, 259] on div at bounding box center [26, 260] width 9 height 9
click at [240, 432] on div "Select" at bounding box center [232, 518] width 47 height 18
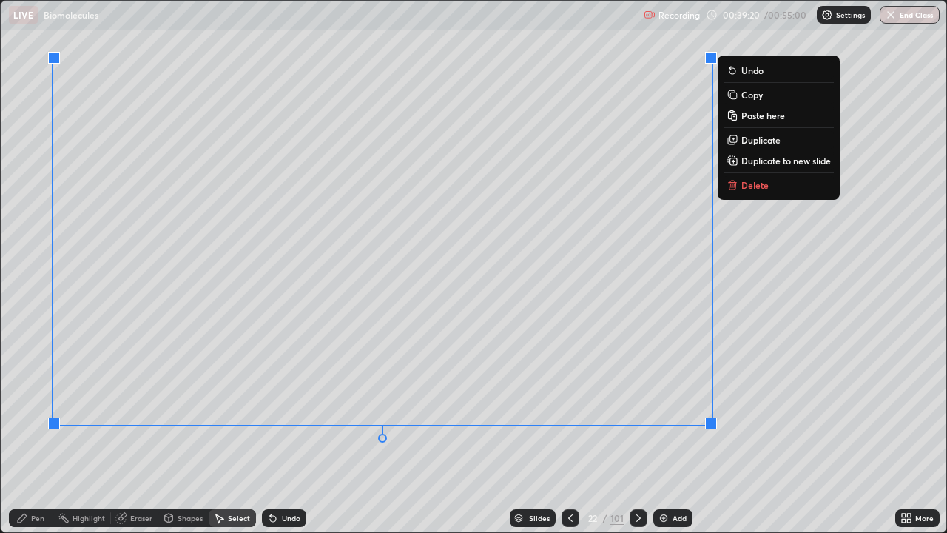
click at [795, 162] on p "Duplicate to new slide" at bounding box center [786, 161] width 90 height 12
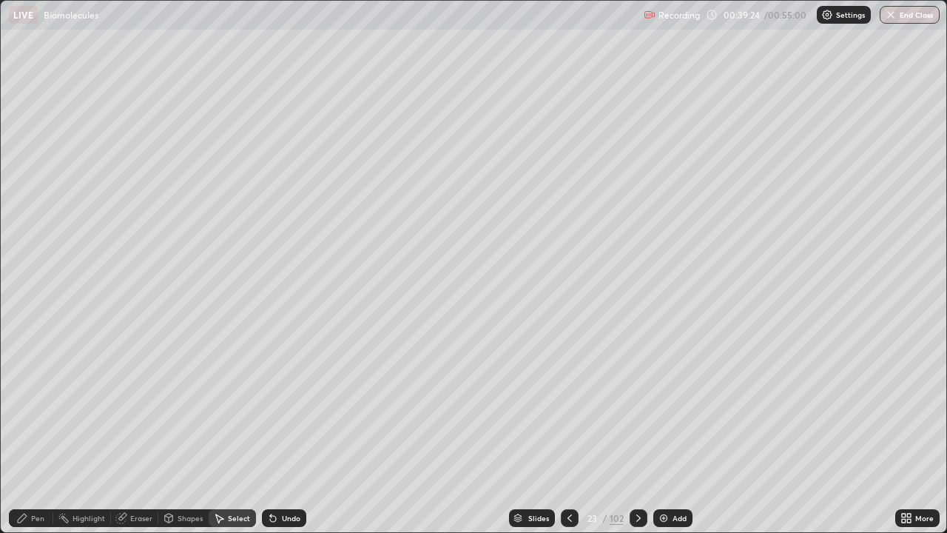
click at [136, 432] on div "Eraser" at bounding box center [141, 517] width 22 height 7
click at [187, 432] on div "Shapes" at bounding box center [190, 517] width 25 height 7
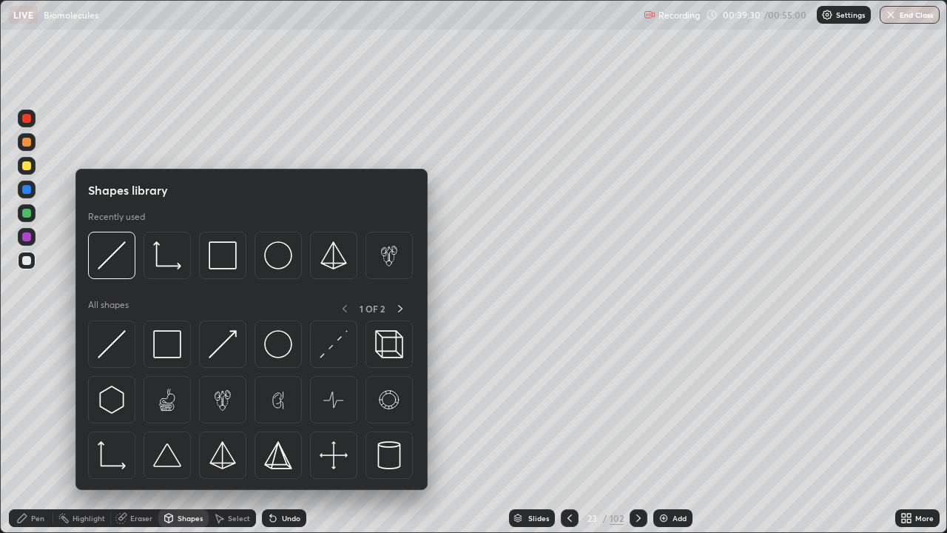
click at [229, 432] on div "Select" at bounding box center [239, 517] width 22 height 7
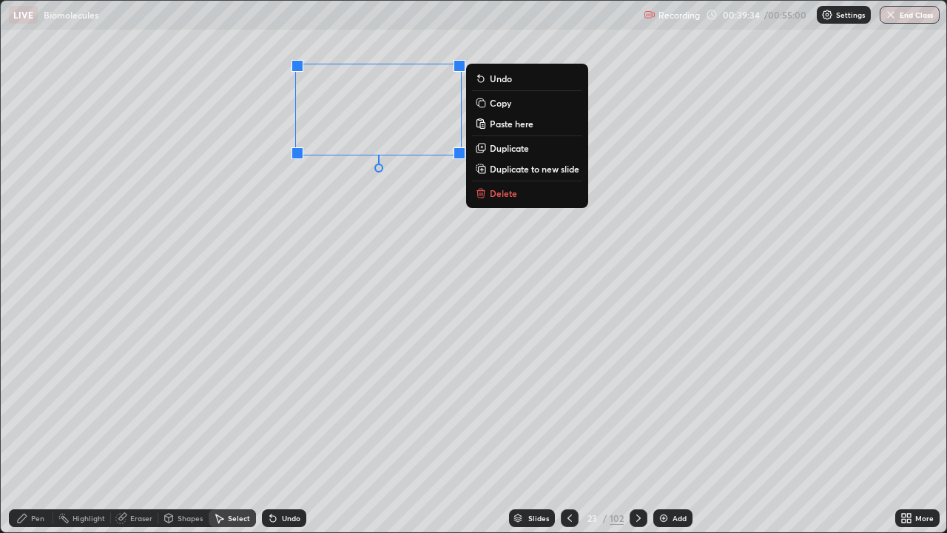
click at [500, 194] on p "Delete" at bounding box center [503, 193] width 27 height 12
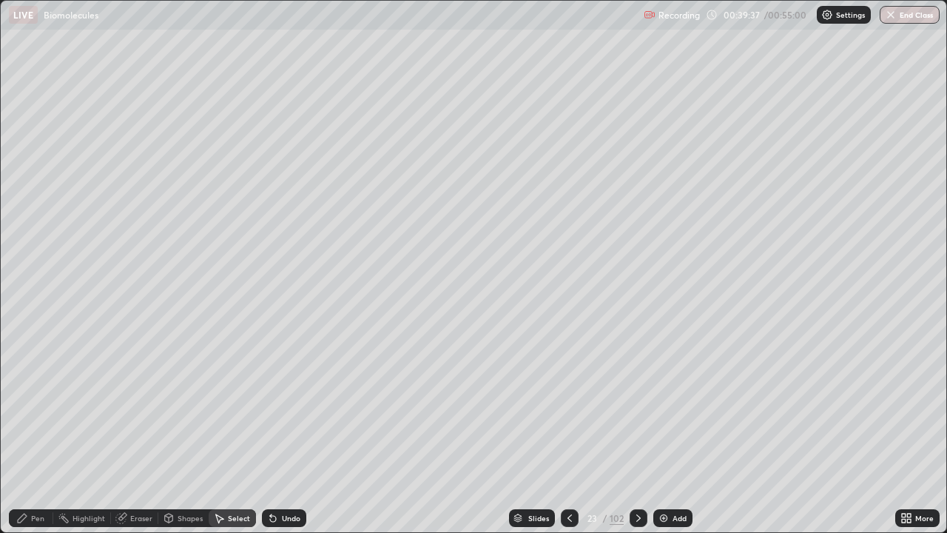
click at [141, 432] on div "Eraser" at bounding box center [141, 517] width 22 height 7
click at [41, 432] on div "Pen" at bounding box center [31, 518] width 44 height 18
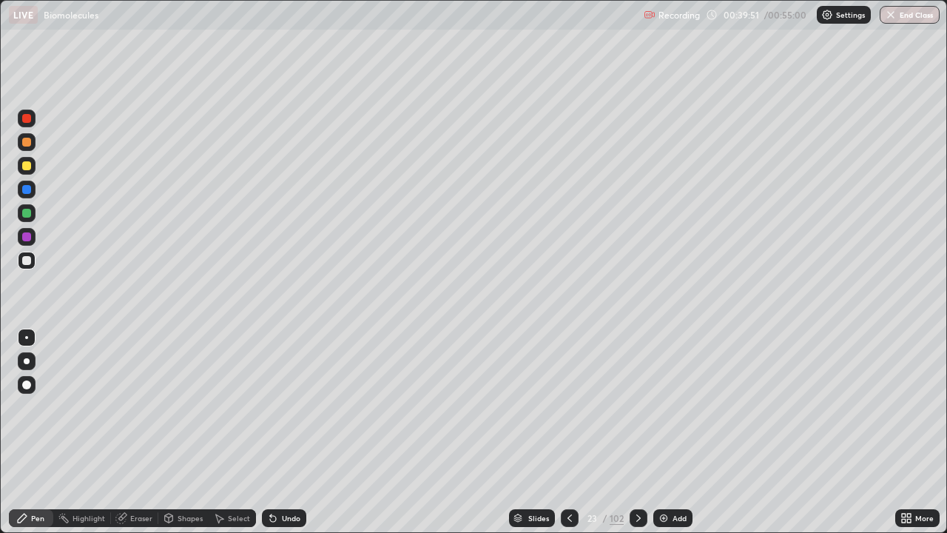
click at [238, 432] on div "Select" at bounding box center [239, 517] width 22 height 7
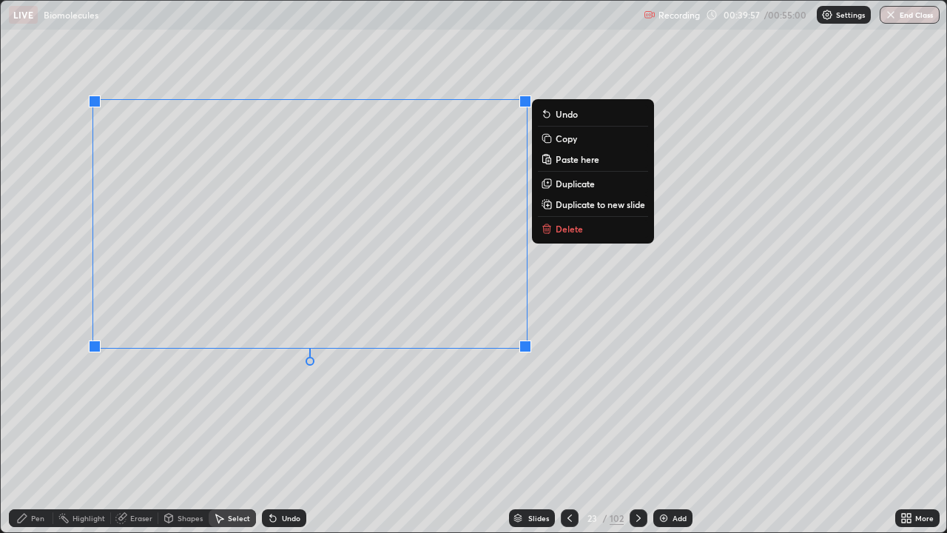
click at [579, 371] on div "0 ° Undo Copy Paste here Duplicate Duplicate to new slide Delete" at bounding box center [474, 266] width 946 height 531
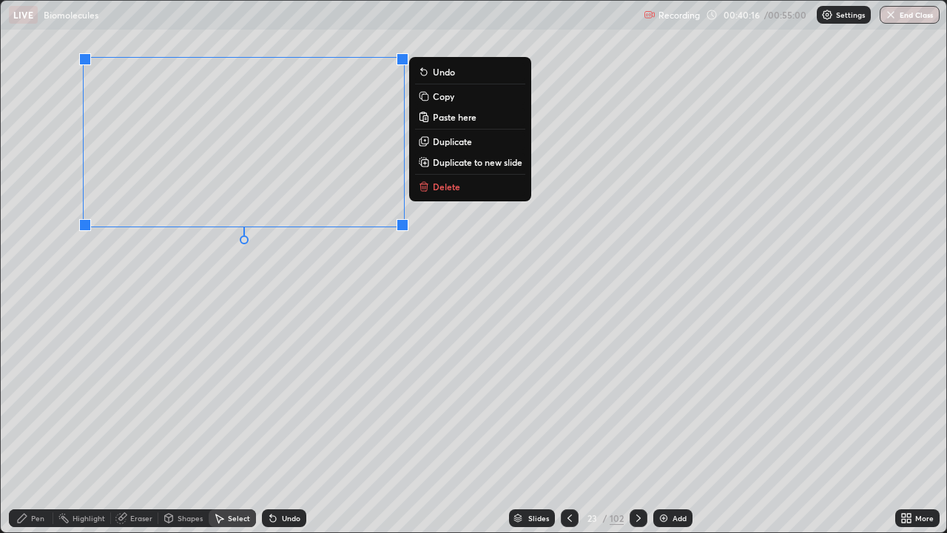
click at [452, 142] on p "Duplicate" at bounding box center [452, 141] width 39 height 12
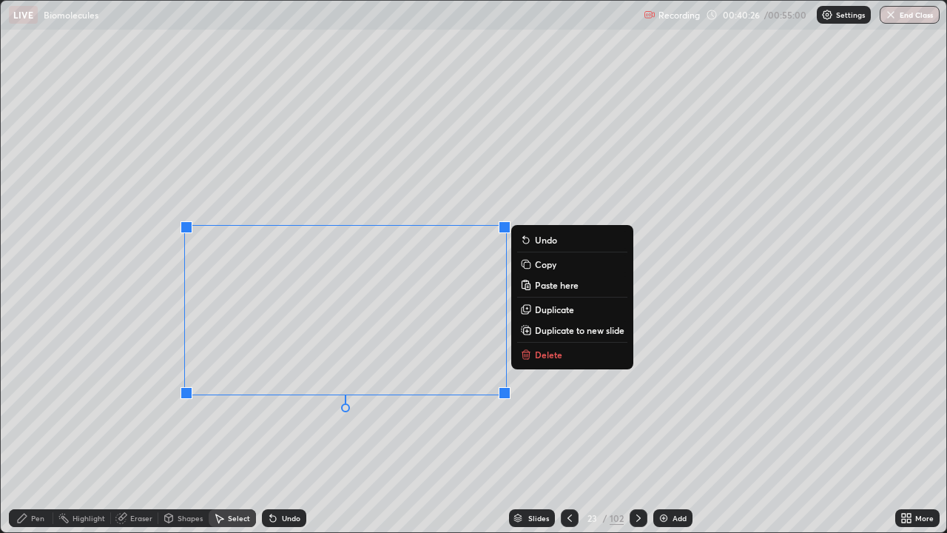
click at [598, 309] on button "Duplicate" at bounding box center [572, 309] width 110 height 18
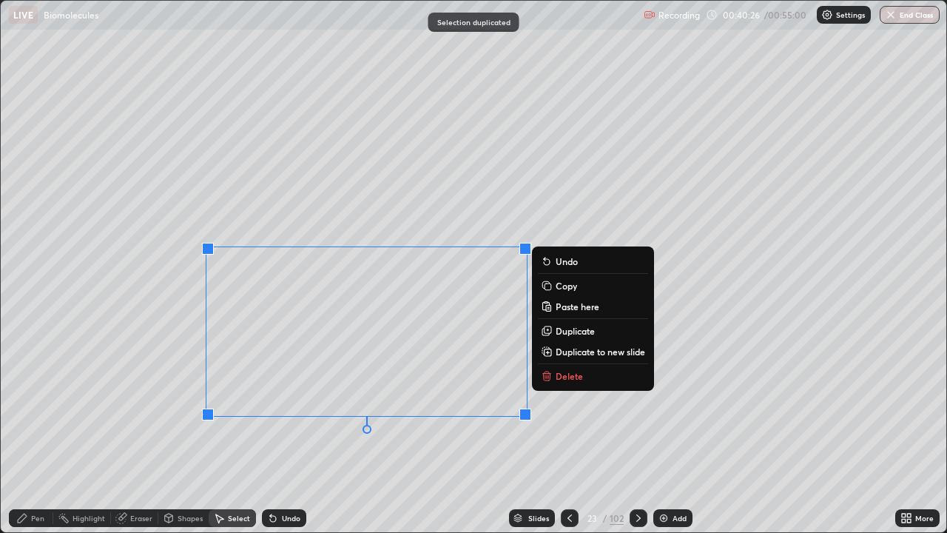
click at [208, 432] on div "0 ° Undo Copy Paste here Duplicate Duplicate to new slide Delete" at bounding box center [474, 266] width 946 height 531
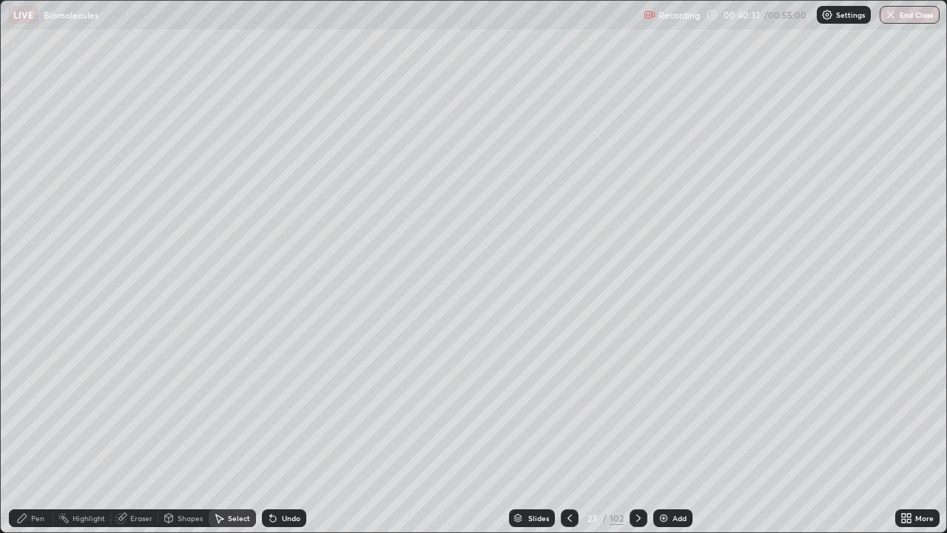
click at [283, 432] on div "Undo" at bounding box center [291, 517] width 18 height 7
click at [286, 432] on div "Undo" at bounding box center [291, 517] width 18 height 7
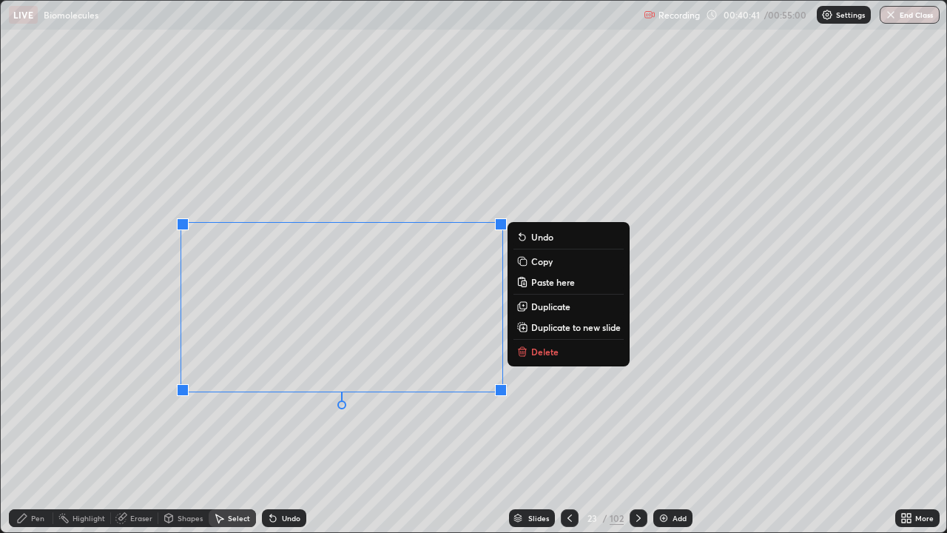
click at [417, 432] on div "0 ° Undo Copy Paste here Duplicate Duplicate to new slide Delete" at bounding box center [474, 266] width 946 height 531
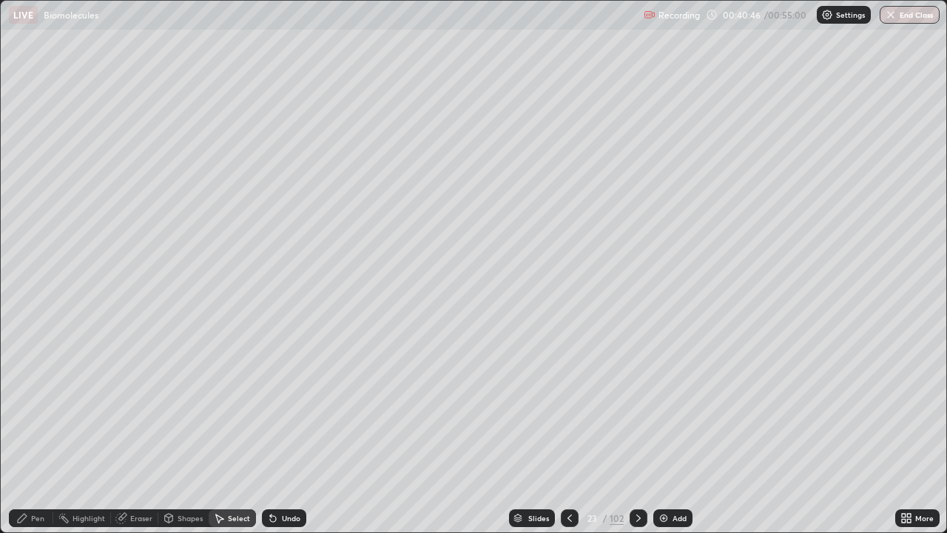
click at [131, 432] on div "Eraser" at bounding box center [134, 518] width 47 height 18
click at [85, 432] on div "Highlight" at bounding box center [89, 517] width 33 height 7
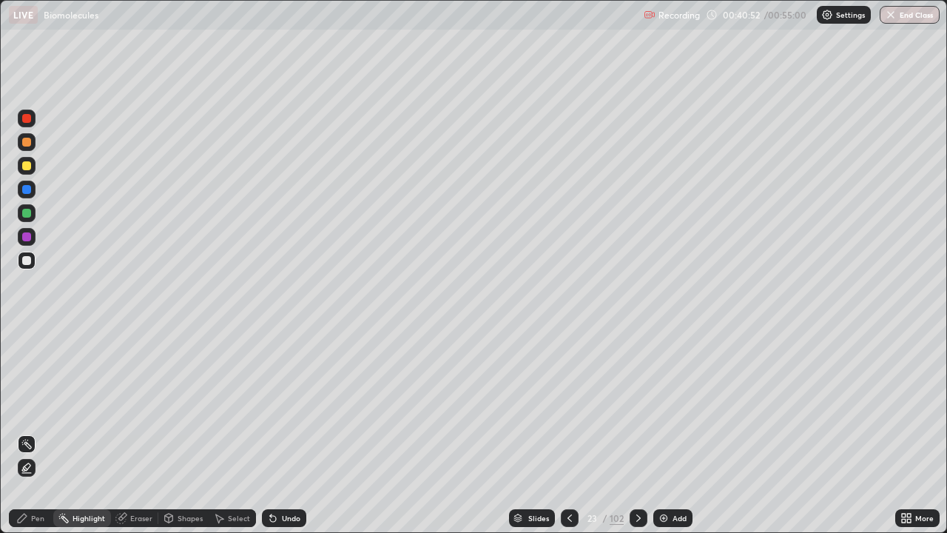
click at [131, 432] on div "Eraser" at bounding box center [141, 517] width 22 height 7
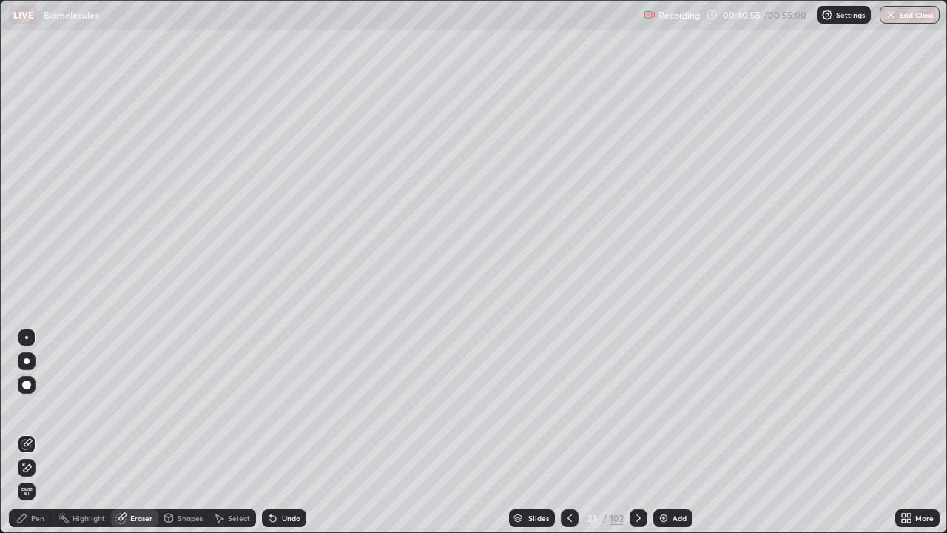
click at [42, 432] on div "Pen" at bounding box center [37, 517] width 13 height 7
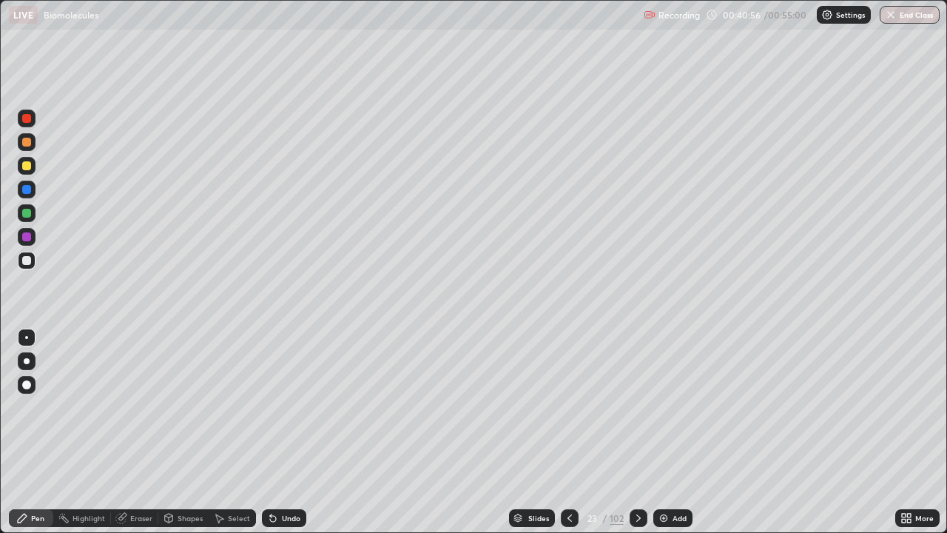
click at [27, 215] on div at bounding box center [26, 213] width 9 height 9
click at [137, 432] on div "Eraser" at bounding box center [141, 517] width 22 height 7
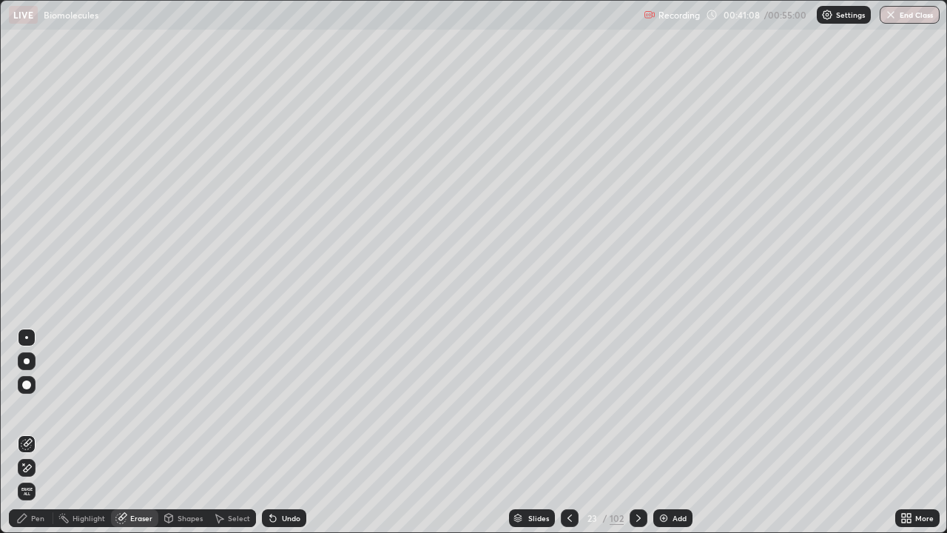
click at [41, 432] on div "Pen" at bounding box center [37, 517] width 13 height 7
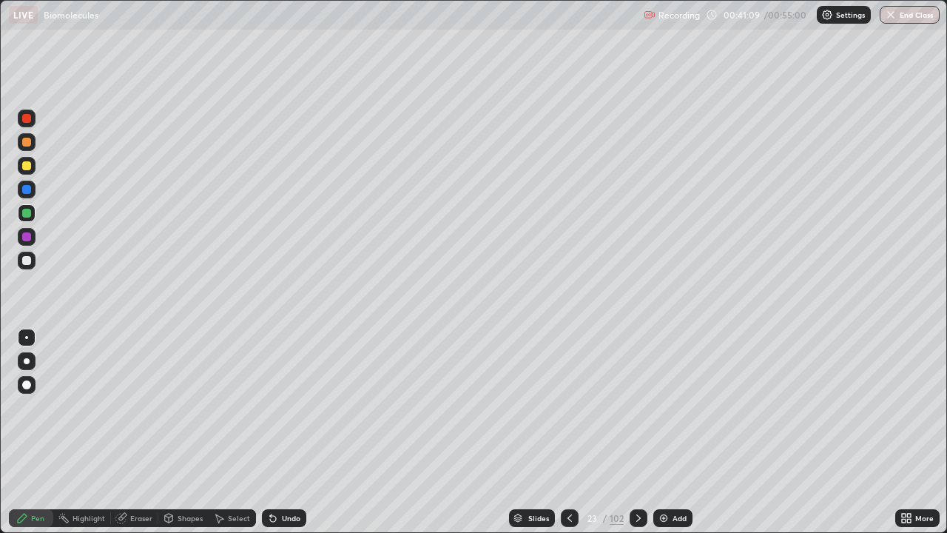
click at [29, 262] on div at bounding box center [26, 260] width 9 height 9
click at [181, 432] on div "Shapes" at bounding box center [183, 518] width 50 height 18
click at [30, 165] on div at bounding box center [26, 165] width 9 height 9
click at [90, 432] on div "Highlight" at bounding box center [89, 517] width 33 height 7
click at [33, 432] on div "Pen" at bounding box center [37, 517] width 13 height 7
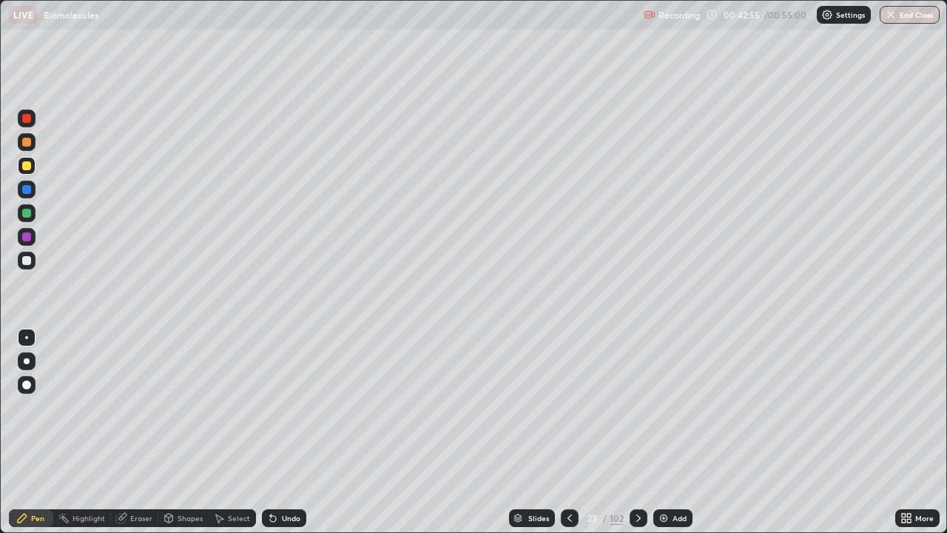
click at [138, 432] on div "Eraser" at bounding box center [141, 517] width 22 height 7
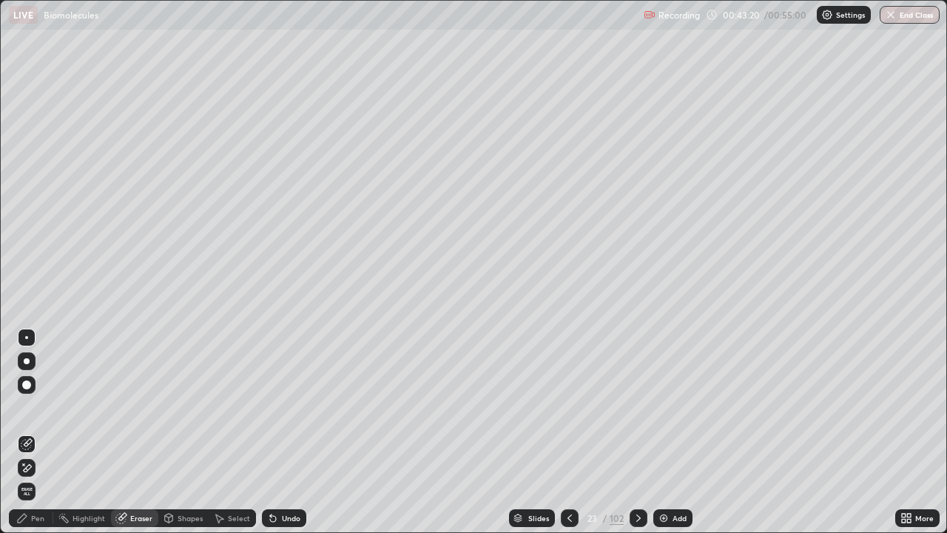
click at [39, 432] on div "Pen" at bounding box center [37, 517] width 13 height 7
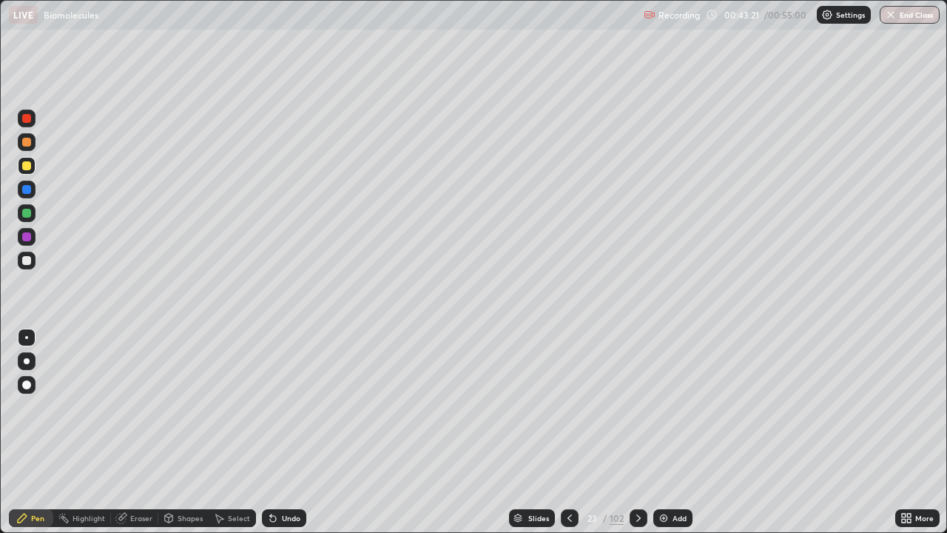
click at [26, 360] on div at bounding box center [27, 361] width 6 height 6
click at [27, 143] on div at bounding box center [26, 142] width 9 height 9
click at [27, 337] on div at bounding box center [26, 337] width 3 height 3
click at [99, 432] on div "Highlight" at bounding box center [82, 518] width 58 height 18
click at [39, 432] on div "Pen" at bounding box center [37, 517] width 13 height 7
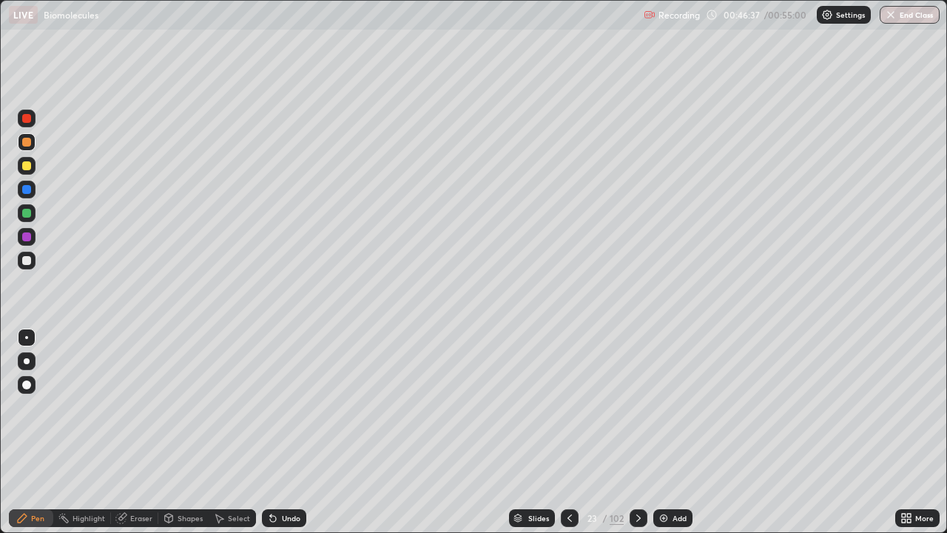
click at [30, 167] on div at bounding box center [26, 165] width 9 height 9
click at [30, 263] on div at bounding box center [26, 260] width 9 height 9
click at [140, 432] on div "Eraser" at bounding box center [141, 517] width 22 height 7
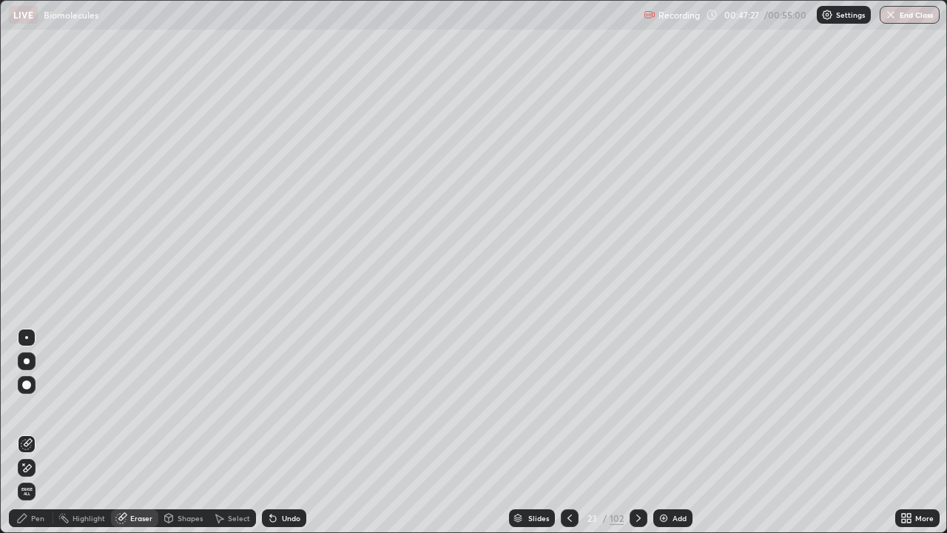
click at [51, 432] on div "Pen" at bounding box center [31, 518] width 44 height 18
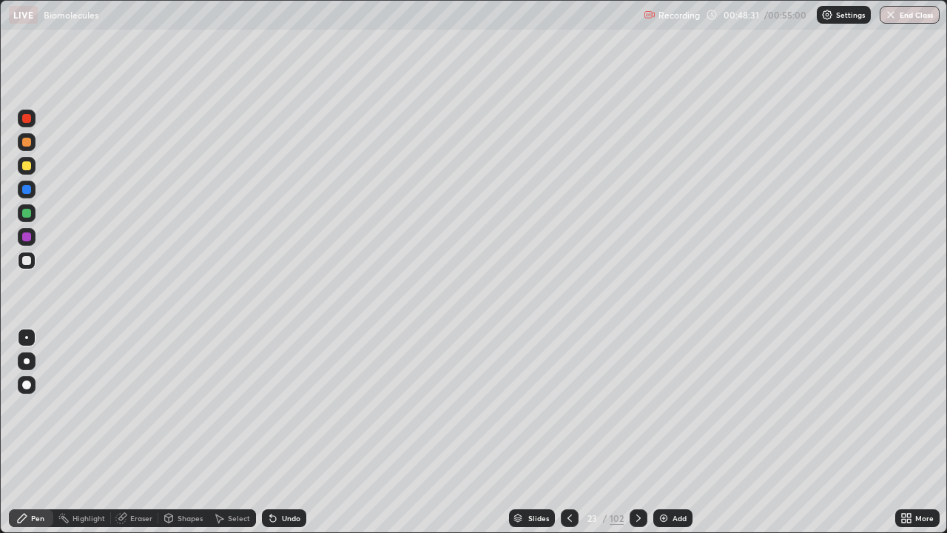
click at [25, 166] on div at bounding box center [26, 165] width 9 height 9
click at [674, 432] on div "Add" at bounding box center [680, 517] width 14 height 7
click at [32, 167] on div at bounding box center [27, 166] width 18 height 18
click at [181, 432] on div "Shapes" at bounding box center [183, 518] width 50 height 18
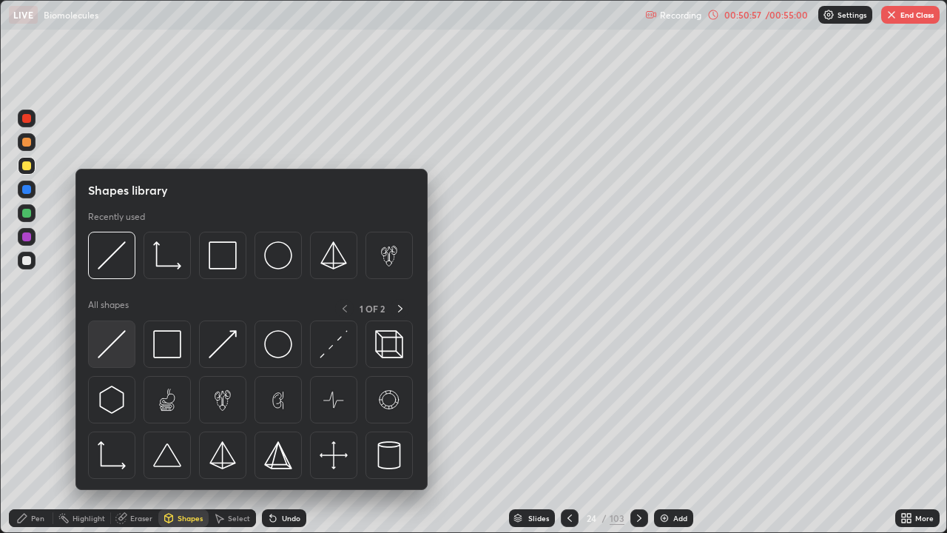
click at [120, 344] on img at bounding box center [112, 344] width 28 height 28
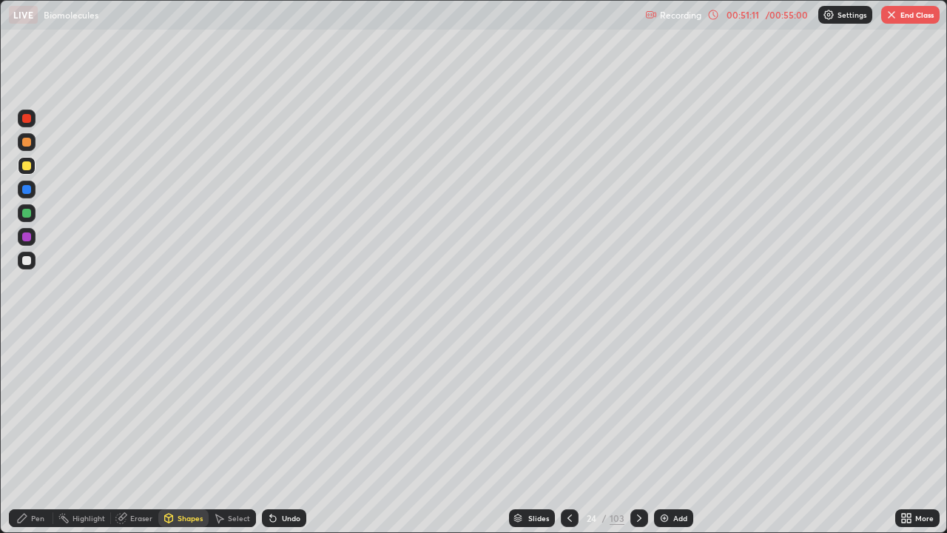
click at [27, 260] on div at bounding box center [26, 260] width 9 height 9
click at [27, 143] on div at bounding box center [26, 142] width 9 height 9
click at [290, 432] on div "Undo" at bounding box center [291, 517] width 18 height 7
click at [289, 432] on div "Undo" at bounding box center [291, 517] width 18 height 7
click at [41, 432] on div "Pen" at bounding box center [37, 517] width 13 height 7
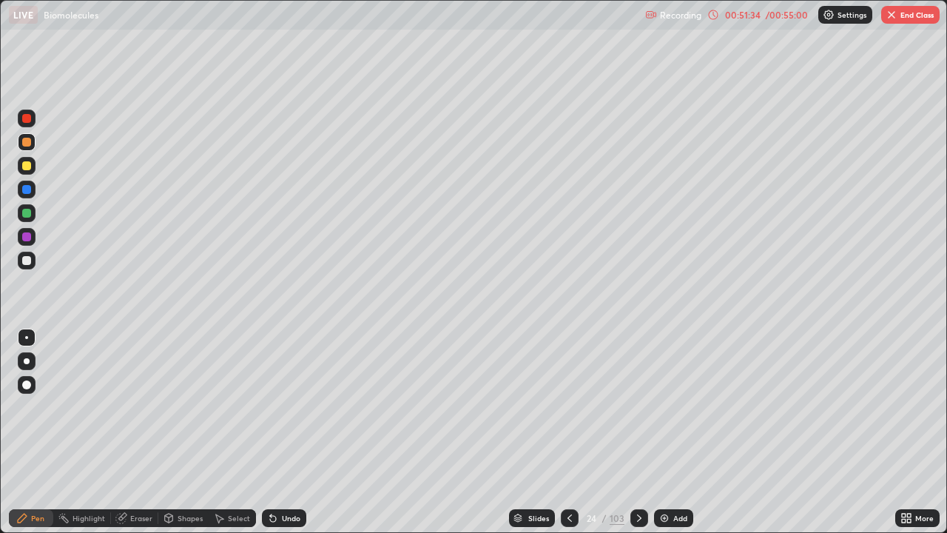
click at [27, 261] on div at bounding box center [26, 260] width 9 height 9
click at [291, 432] on div "Undo" at bounding box center [284, 518] width 44 height 18
click at [186, 432] on div "Shapes" at bounding box center [190, 517] width 25 height 7
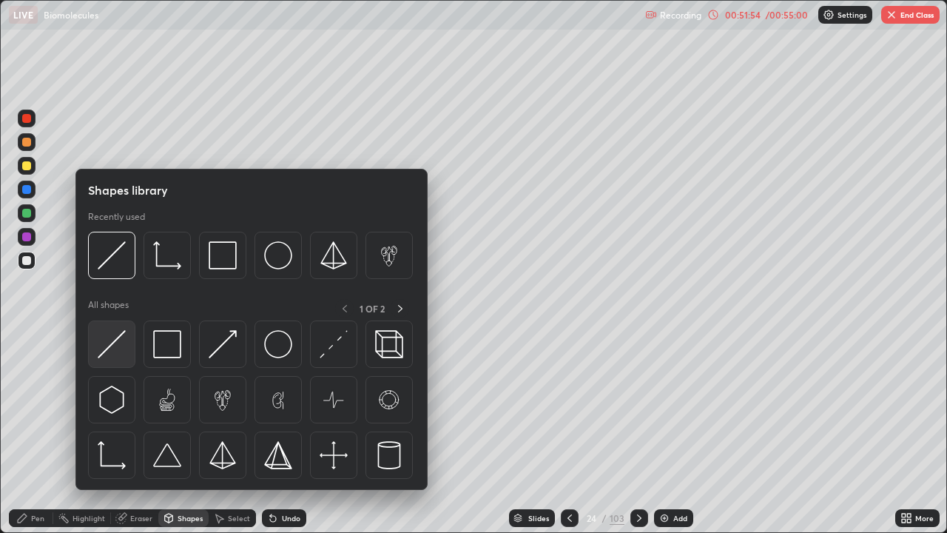
click at [118, 346] on img at bounding box center [112, 344] width 28 height 28
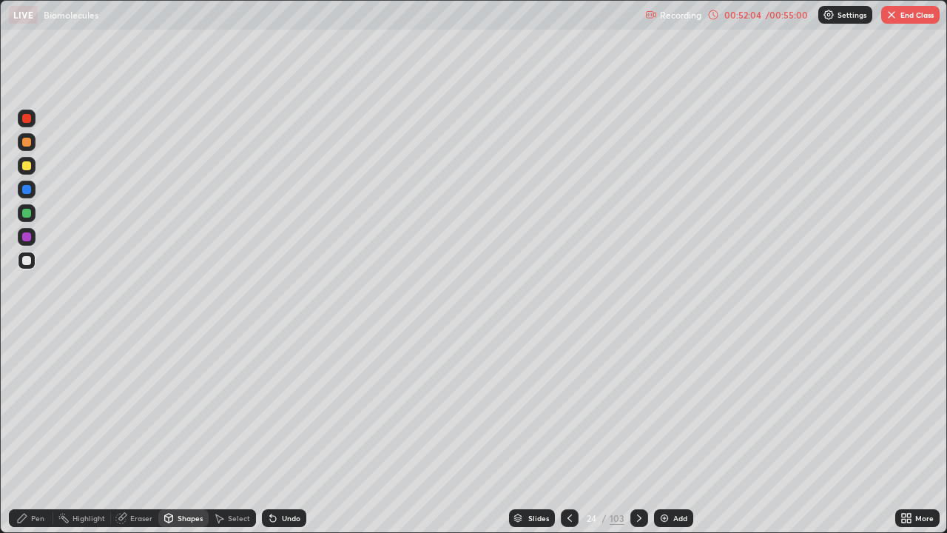
click at [44, 432] on div "Pen" at bounding box center [31, 518] width 44 height 18
click at [33, 171] on div at bounding box center [27, 166] width 18 height 18
click at [33, 261] on div at bounding box center [27, 261] width 18 height 18
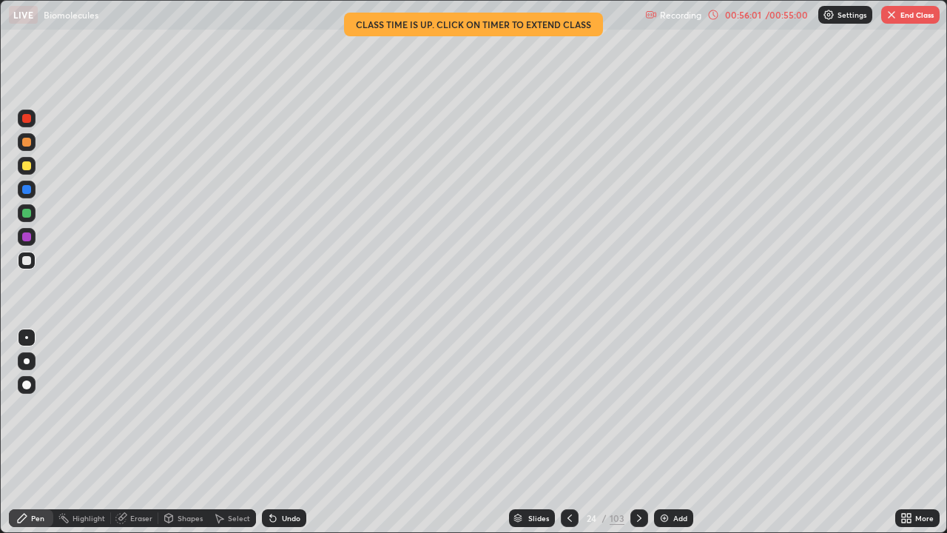
click at [639, 432] on icon at bounding box center [639, 518] width 12 height 12
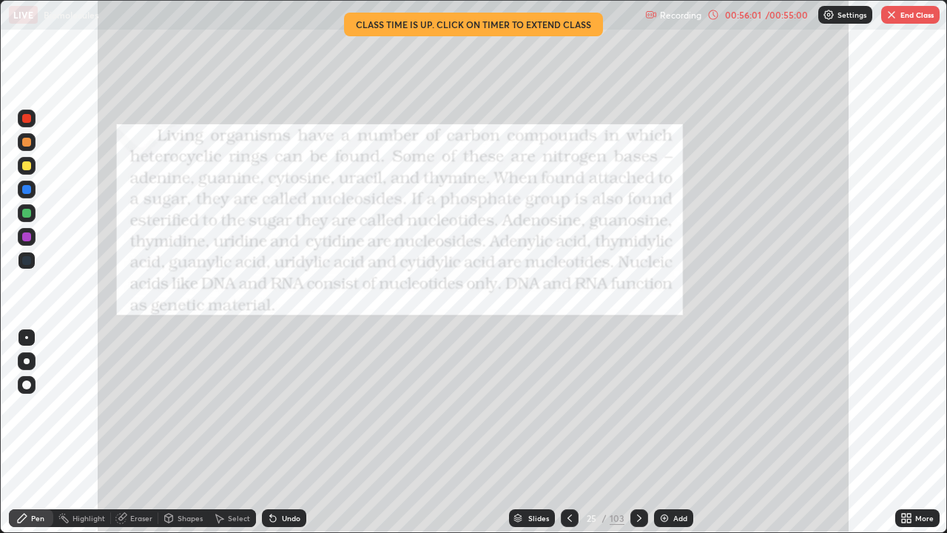
click at [639, 432] on icon at bounding box center [639, 518] width 12 height 12
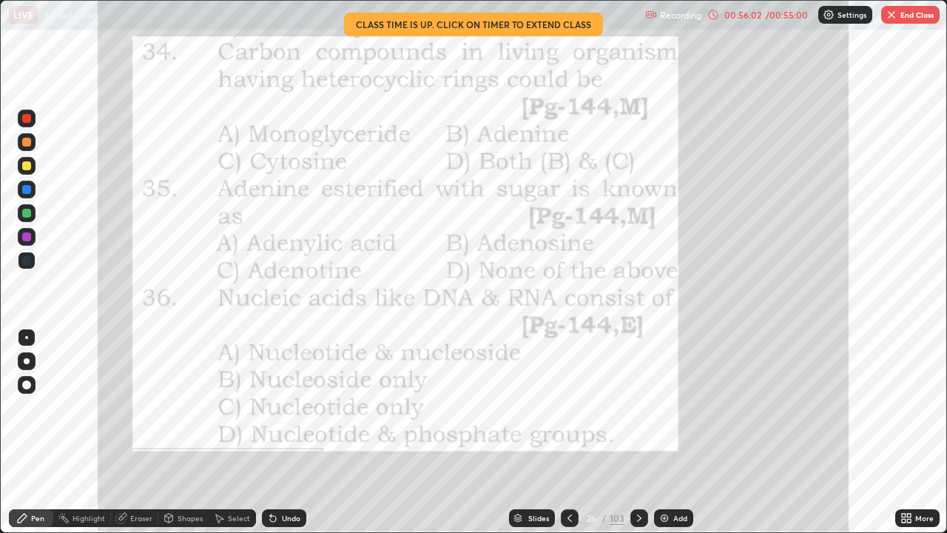
click at [639, 432] on icon at bounding box center [639, 518] width 12 height 12
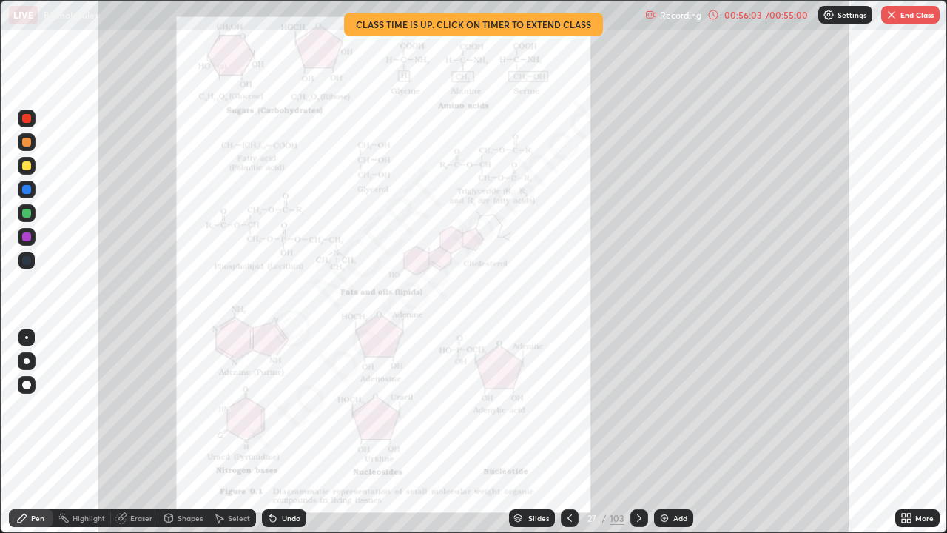
click at [568, 432] on icon at bounding box center [570, 518] width 12 height 12
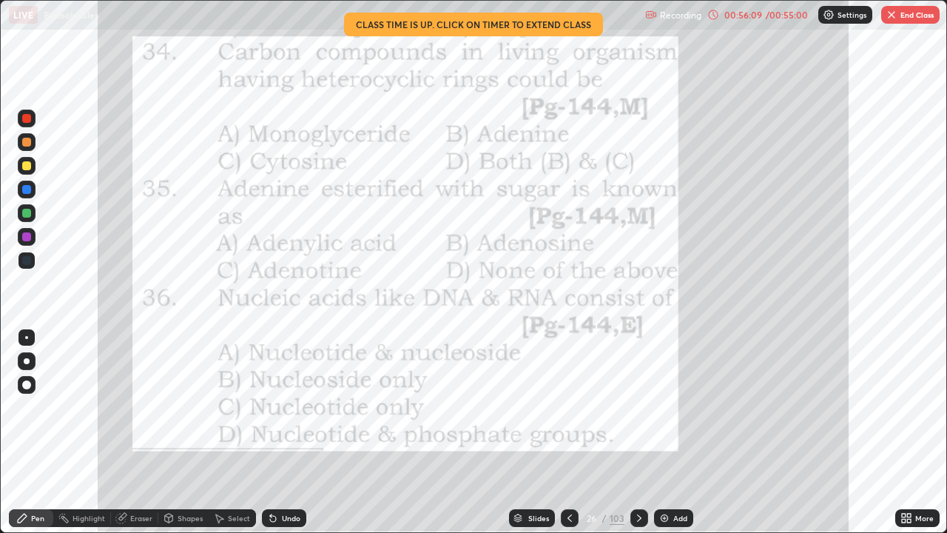
click at [30, 118] on div at bounding box center [26, 118] width 9 height 9
click at [637, 432] on icon at bounding box center [639, 517] width 4 height 7
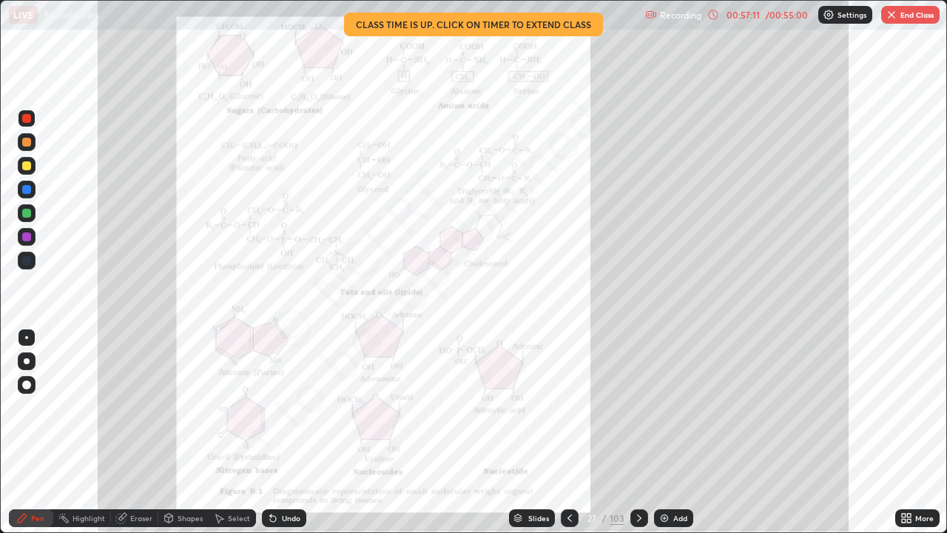
click at [286, 432] on div "Undo" at bounding box center [291, 517] width 18 height 7
click at [287, 432] on div "Undo" at bounding box center [291, 517] width 18 height 7
click at [639, 432] on icon at bounding box center [639, 518] width 12 height 12
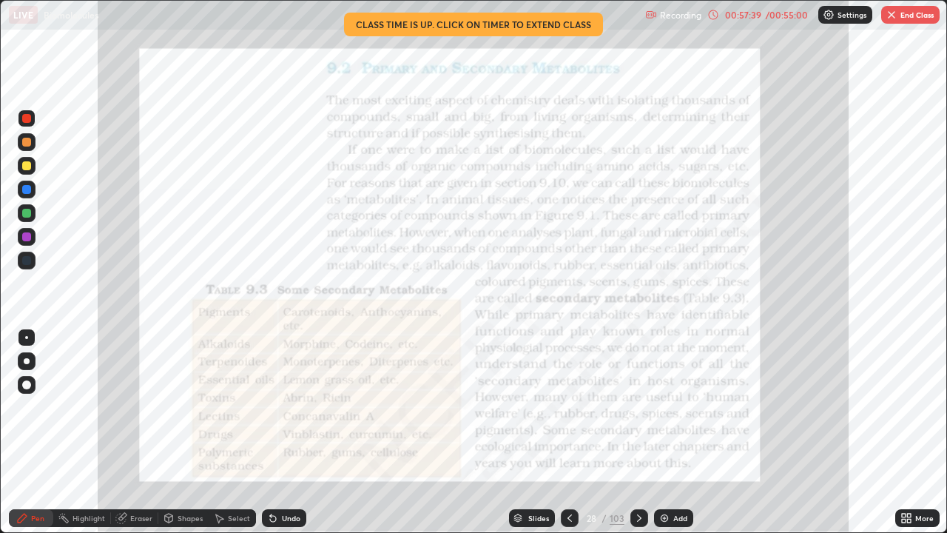
click at [637, 432] on icon at bounding box center [639, 518] width 12 height 12
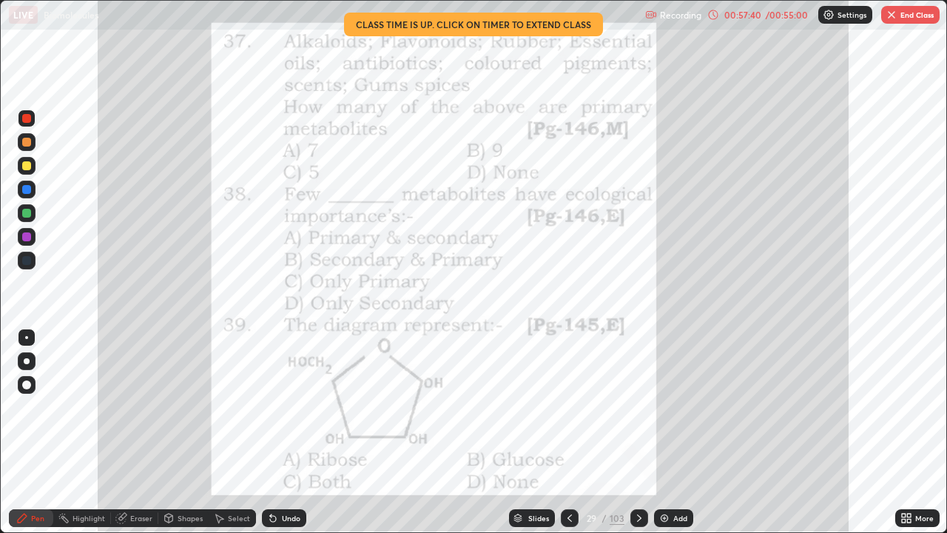
click at [638, 432] on div at bounding box center [639, 518] width 18 height 18
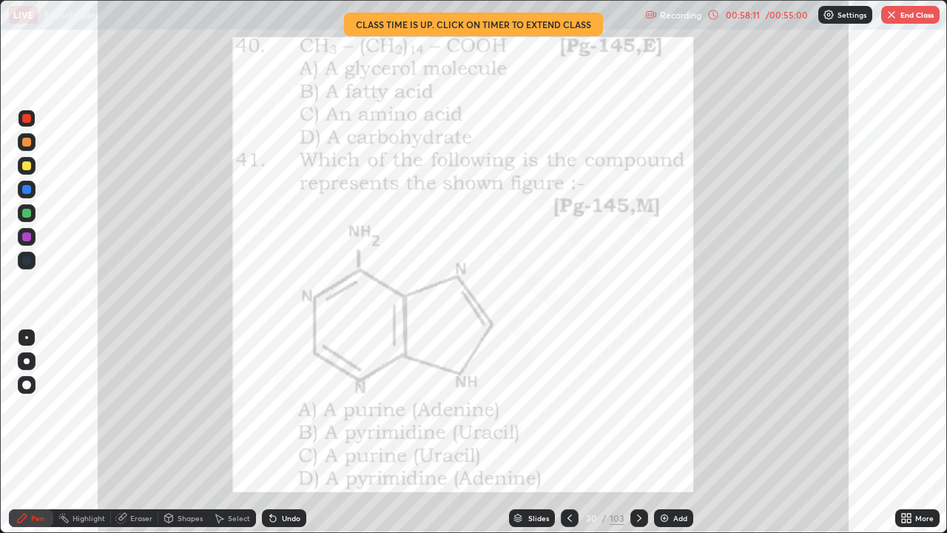
click at [630, 432] on div at bounding box center [639, 518] width 18 height 30
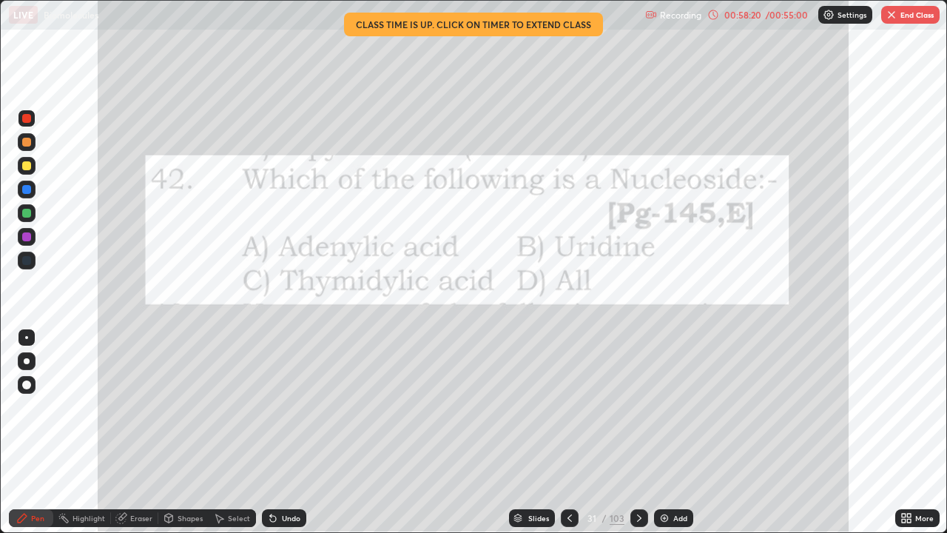
click at [903, 16] on button "End Class" at bounding box center [910, 15] width 58 height 18
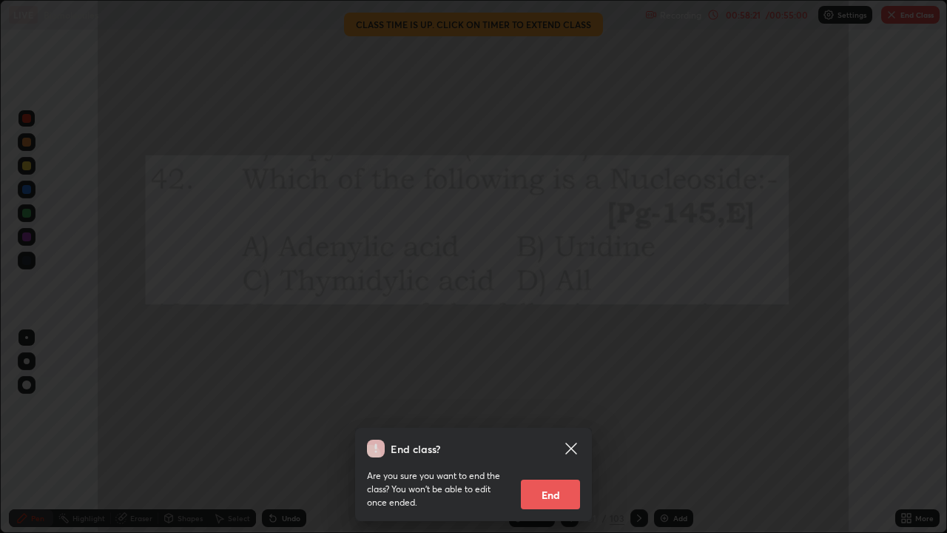
click at [558, 432] on button "End" at bounding box center [550, 494] width 59 height 30
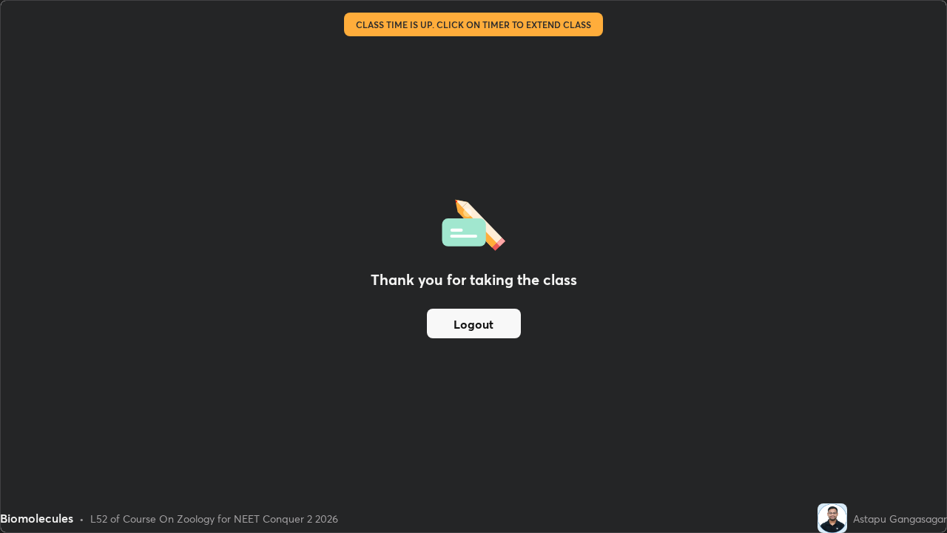
click at [495, 312] on button "Logout" at bounding box center [474, 324] width 94 height 30
click at [496, 314] on button "Logout" at bounding box center [474, 324] width 94 height 30
click at [490, 317] on button "Logout" at bounding box center [474, 324] width 94 height 30
